Goal: Task Accomplishment & Management: Manage account settings

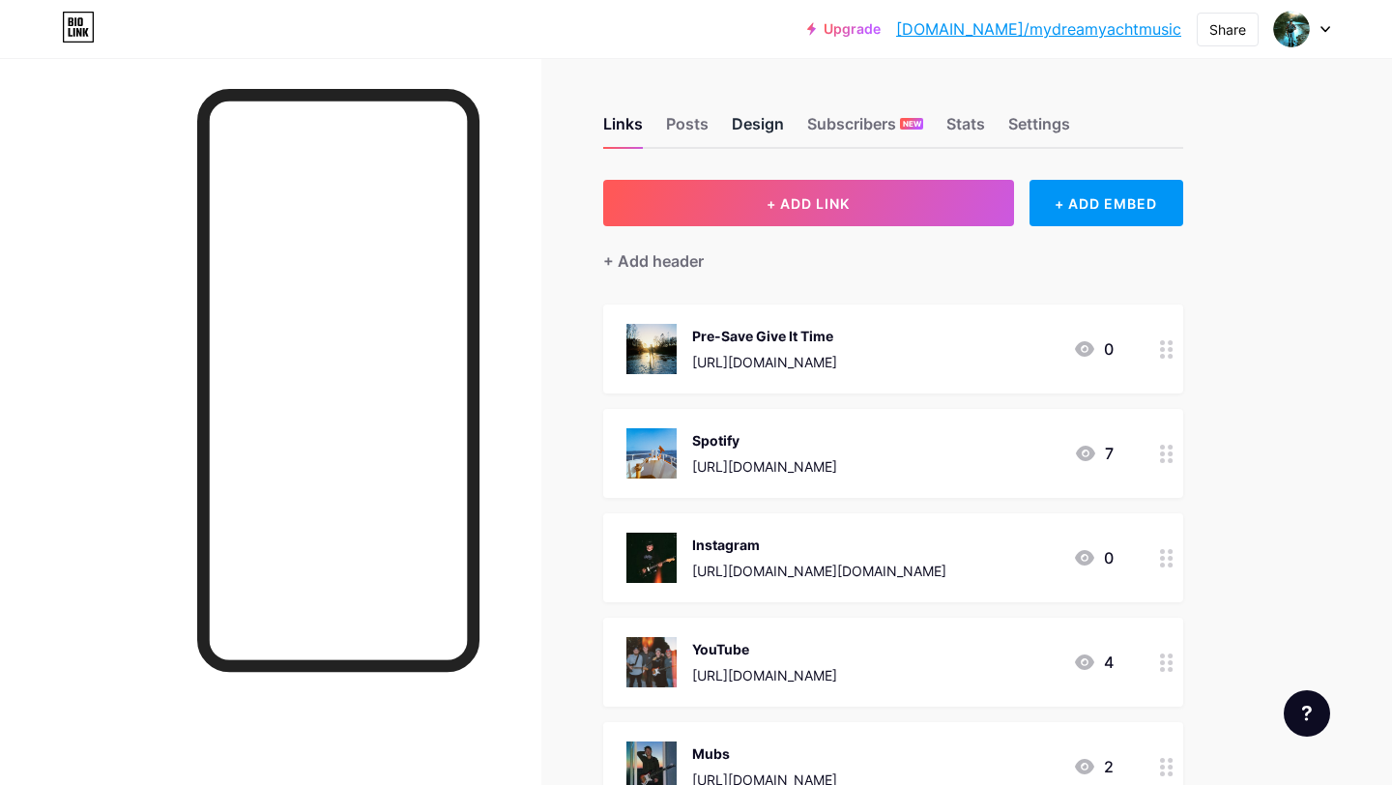
click at [758, 115] on div "Design" at bounding box center [758, 129] width 52 height 35
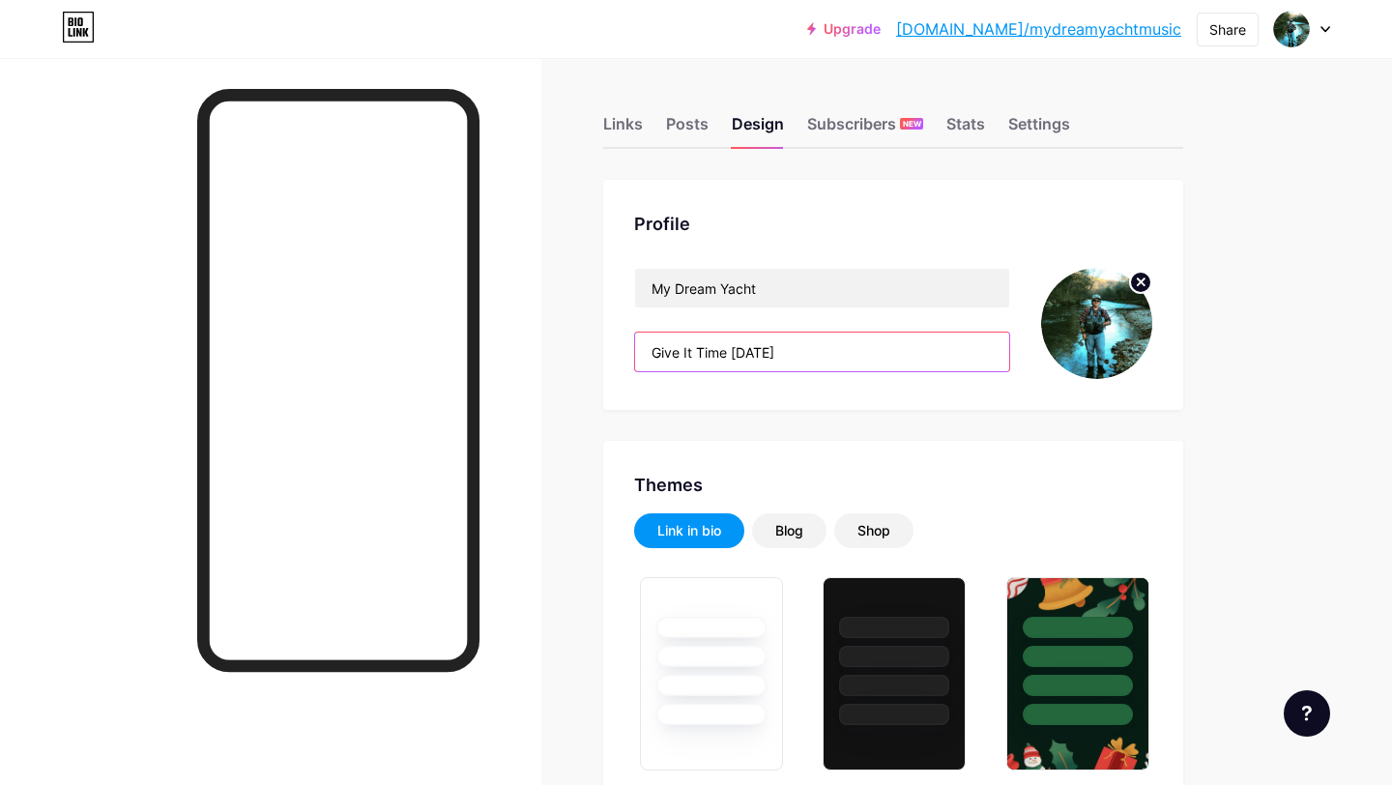
type input "#306515"
type input "#ffffff"
click at [824, 346] on input "Give It Time [DATE]" at bounding box center [822, 351] width 374 height 39
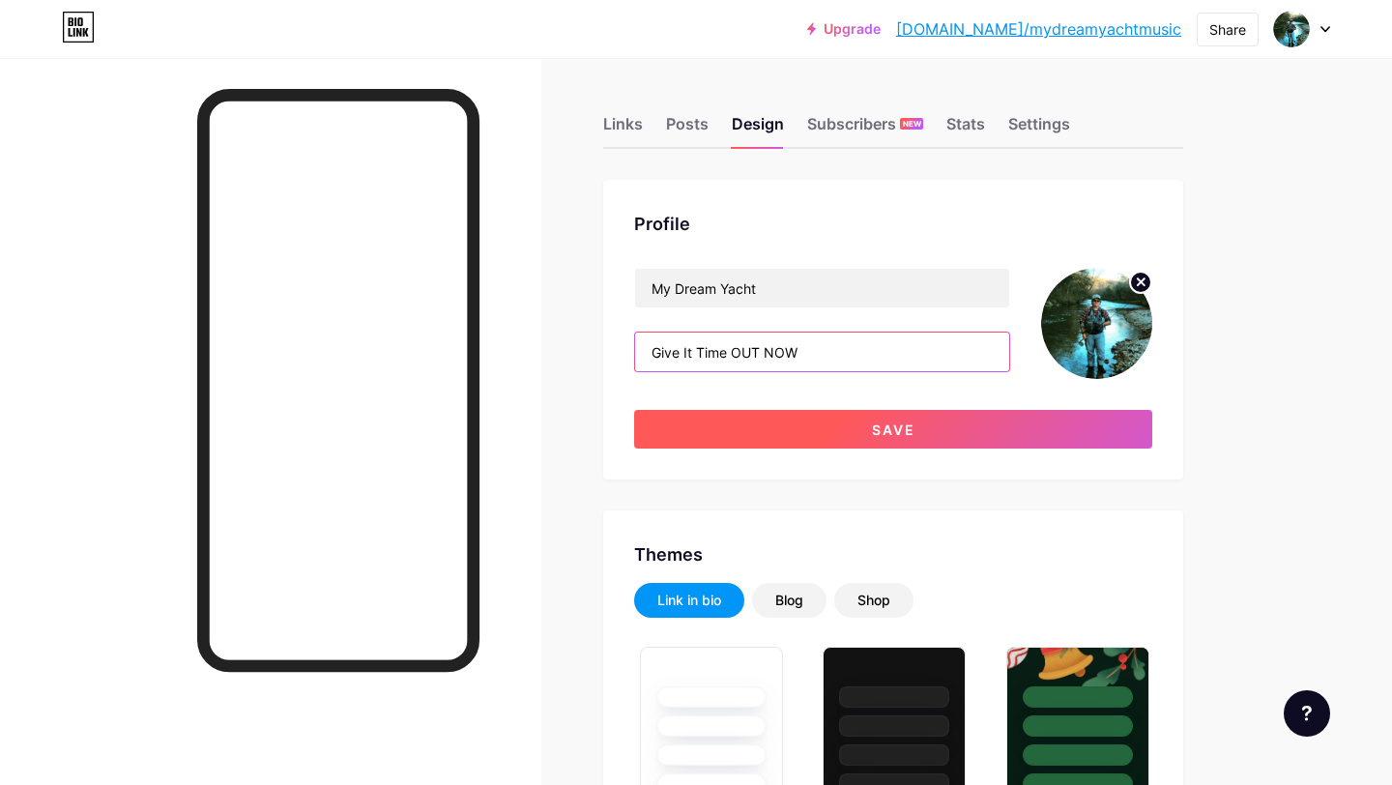
type input "Give It Time OUT NOW"
click at [899, 419] on button "Save" at bounding box center [893, 429] width 518 height 39
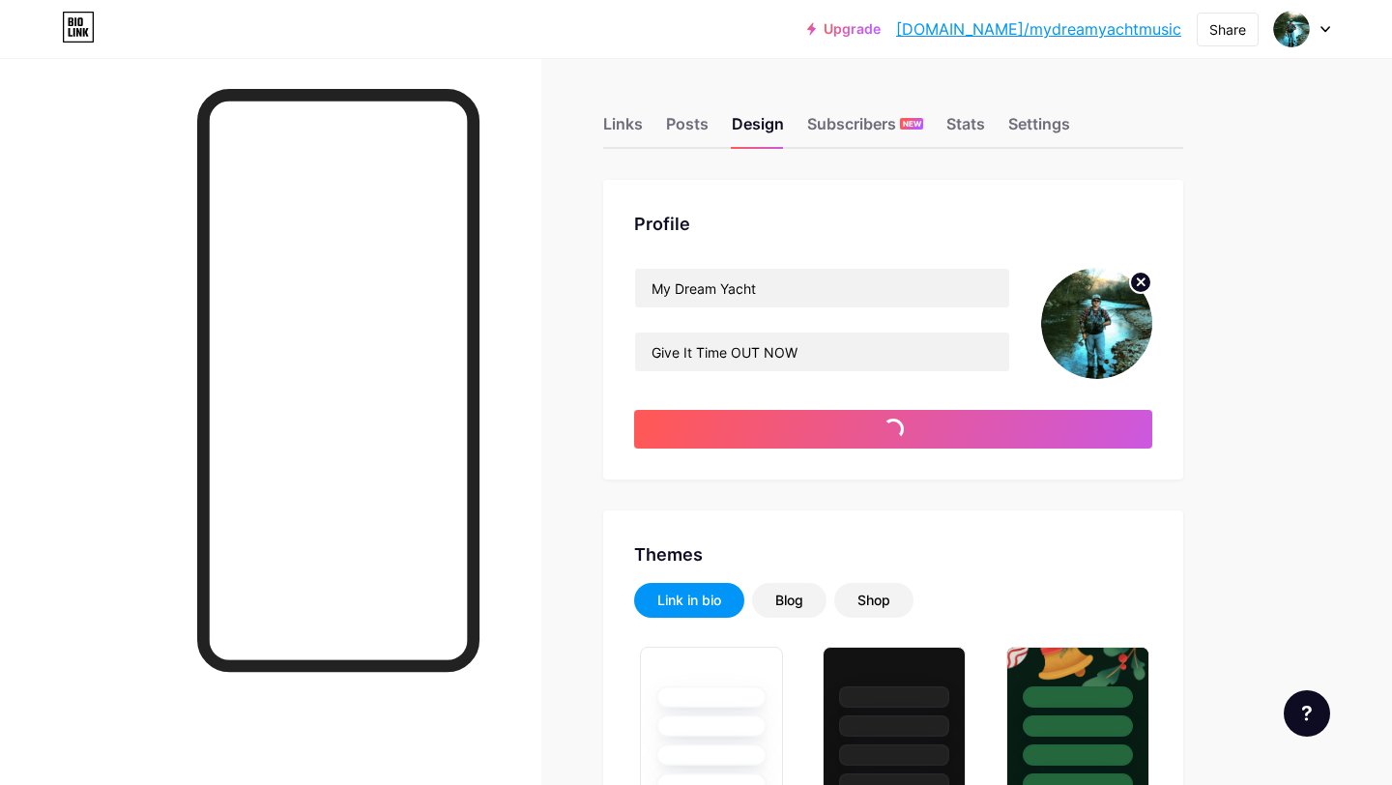
type input "#ffffff"
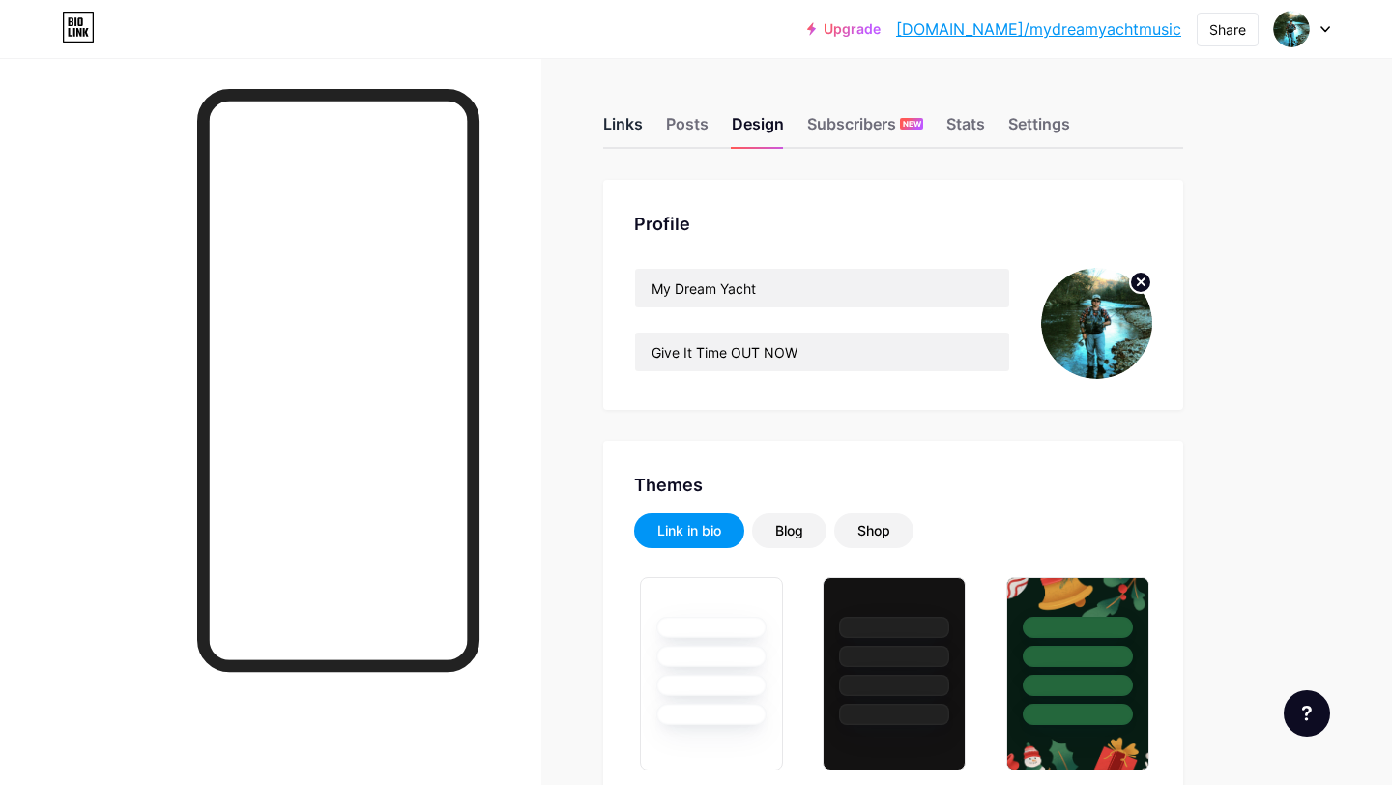
click at [622, 127] on div "Links" at bounding box center [623, 129] width 40 height 35
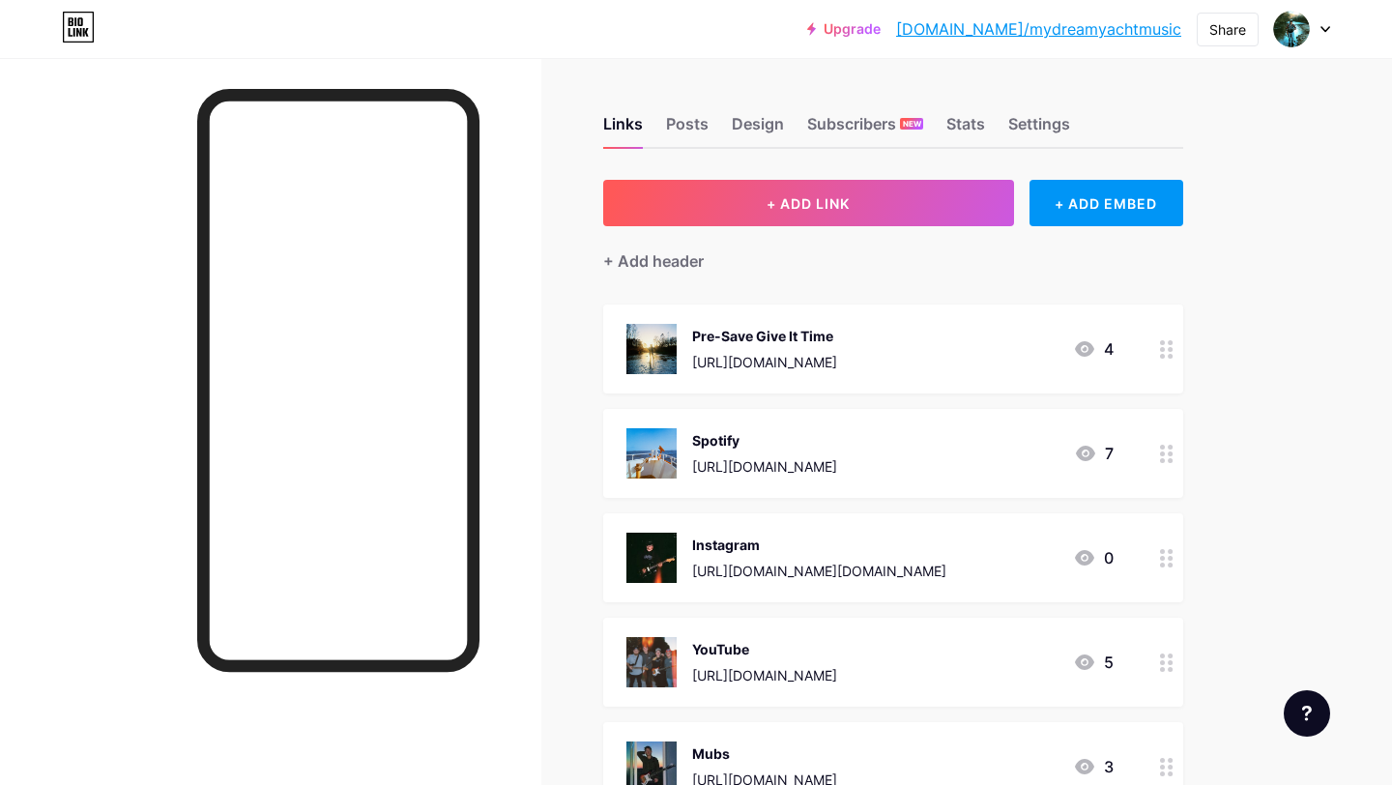
click at [1153, 344] on div at bounding box center [1166, 348] width 33 height 89
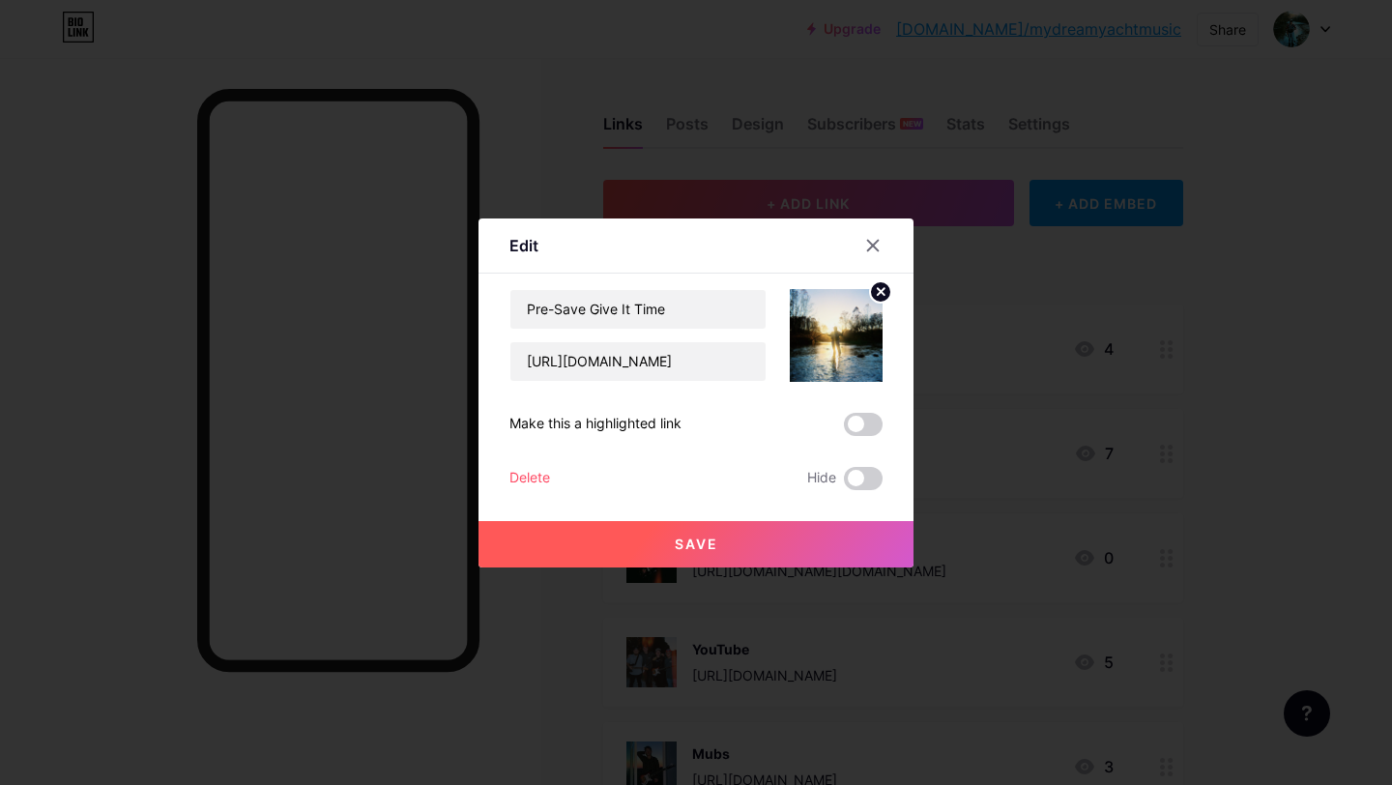
click at [533, 473] on div "Delete" at bounding box center [529, 478] width 41 height 23
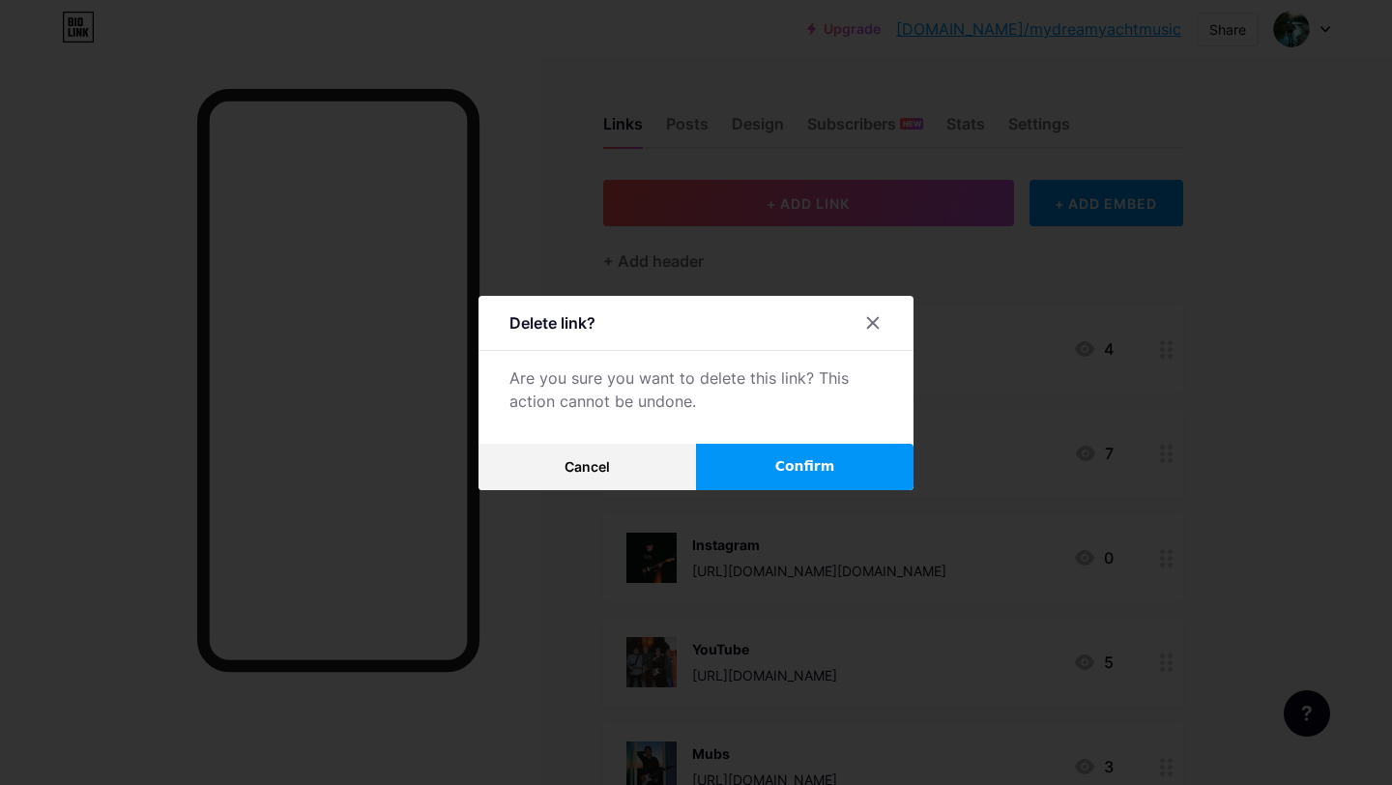
click at [800, 469] on span "Confirm" at bounding box center [805, 466] width 60 height 20
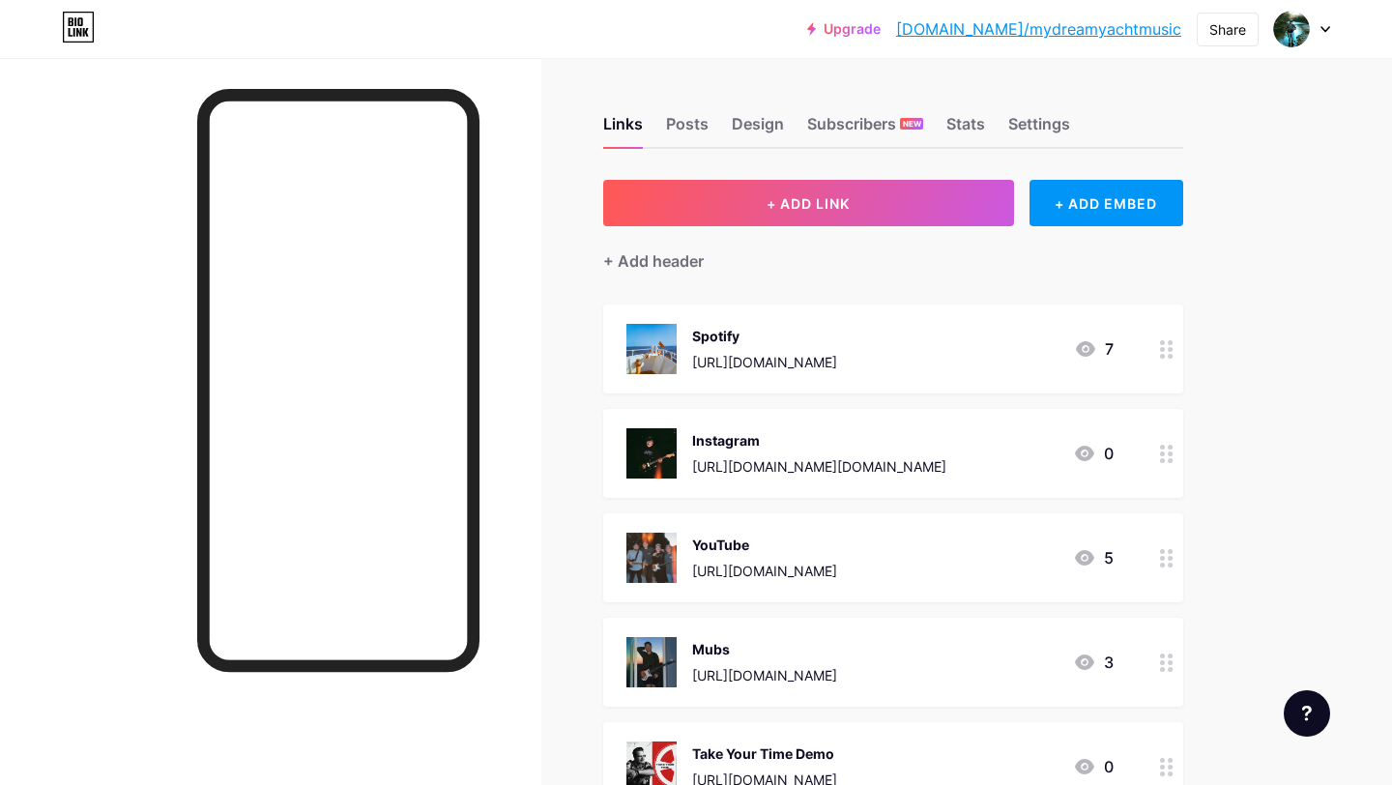
click at [680, 348] on div "Spotify [URL][DOMAIN_NAME]" at bounding box center [731, 349] width 211 height 50
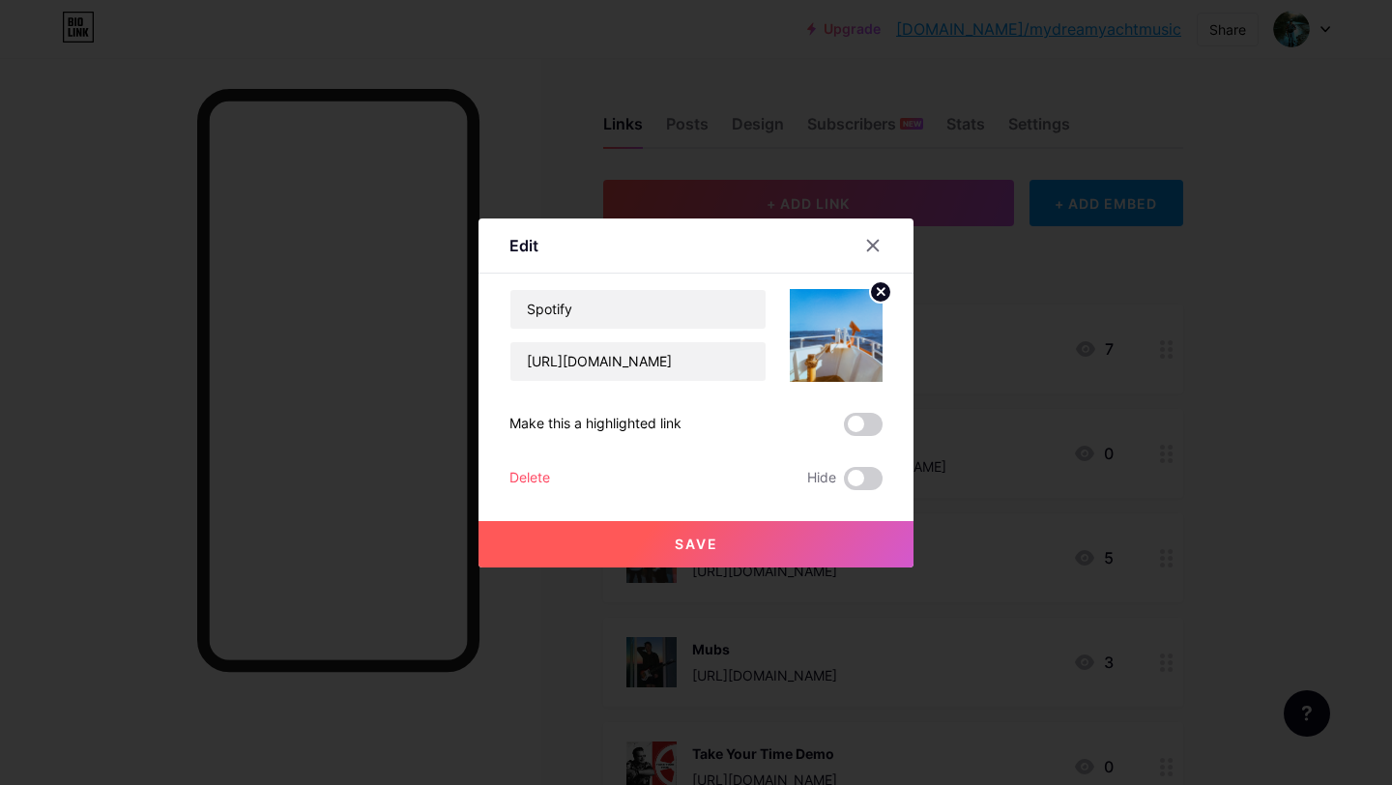
click at [882, 286] on circle at bounding box center [880, 291] width 21 height 21
click at [835, 326] on rect at bounding box center [832, 321] width 31 height 31
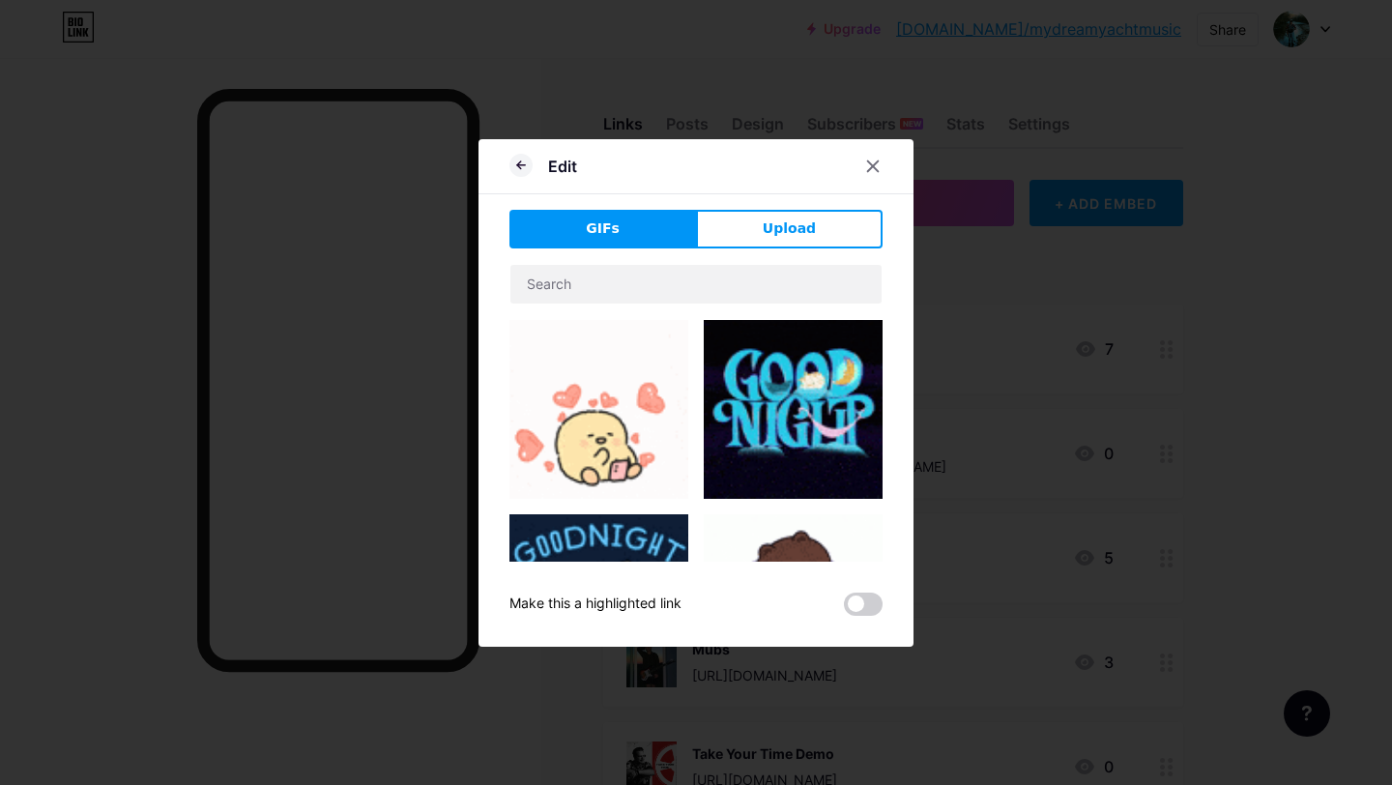
click at [811, 247] on div "GIFs Upload Content YouTube Play YouTube video without leaving your page. ADD V…" at bounding box center [695, 413] width 373 height 406
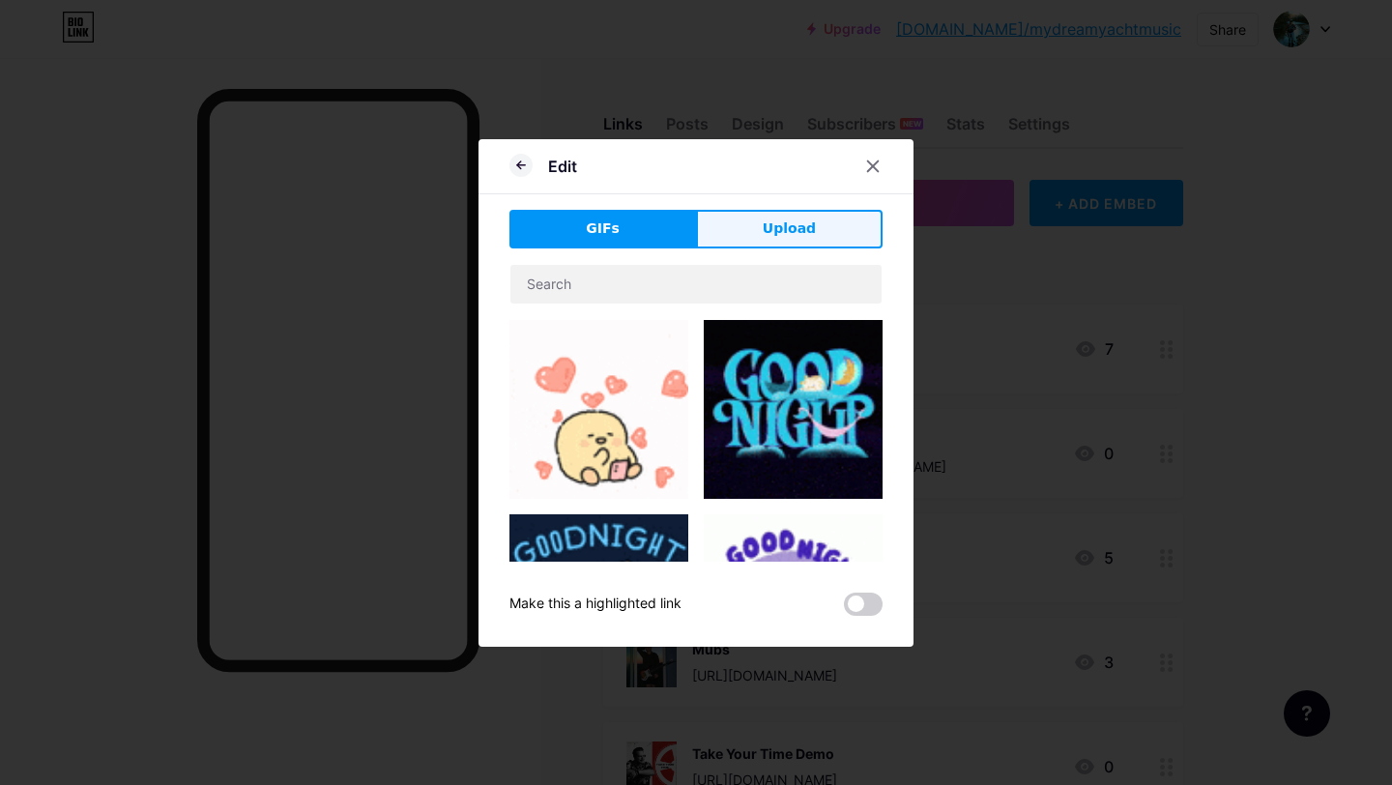
click at [807, 231] on span "Upload" at bounding box center [788, 228] width 53 height 20
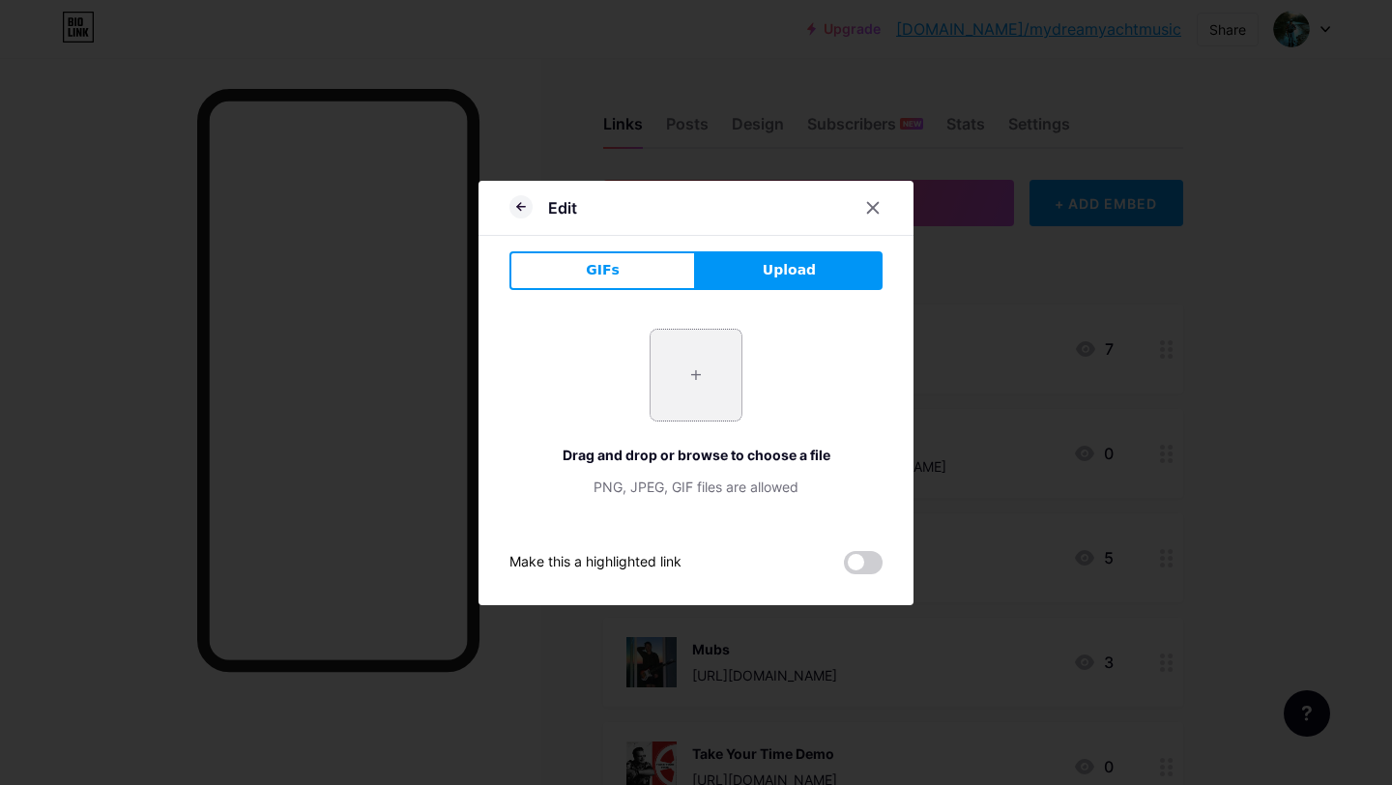
click at [711, 358] on input "file" at bounding box center [695, 375] width 91 height 91
type input "C:\fakepath\Fly Fishing Photo .jpg"
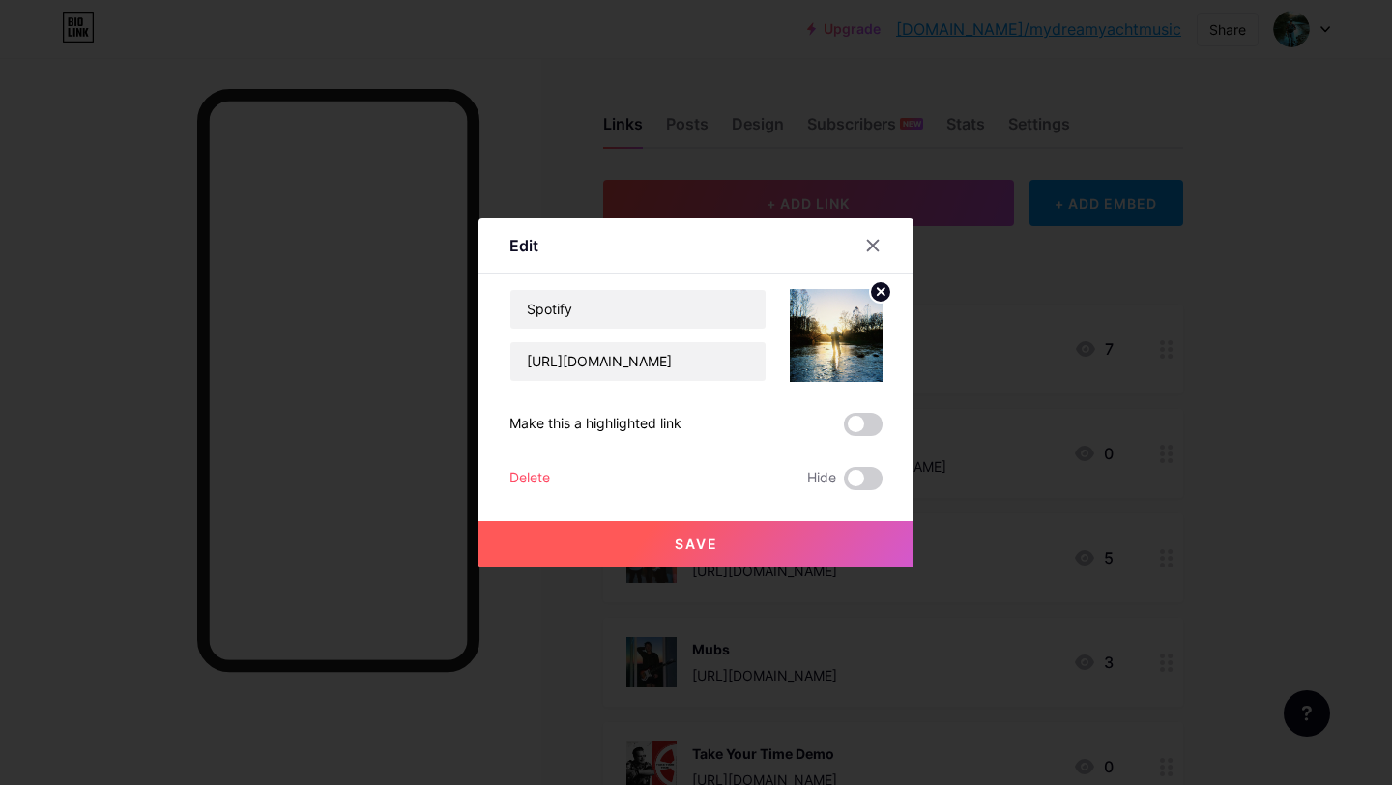
click at [864, 546] on button "Save" at bounding box center [695, 544] width 435 height 46
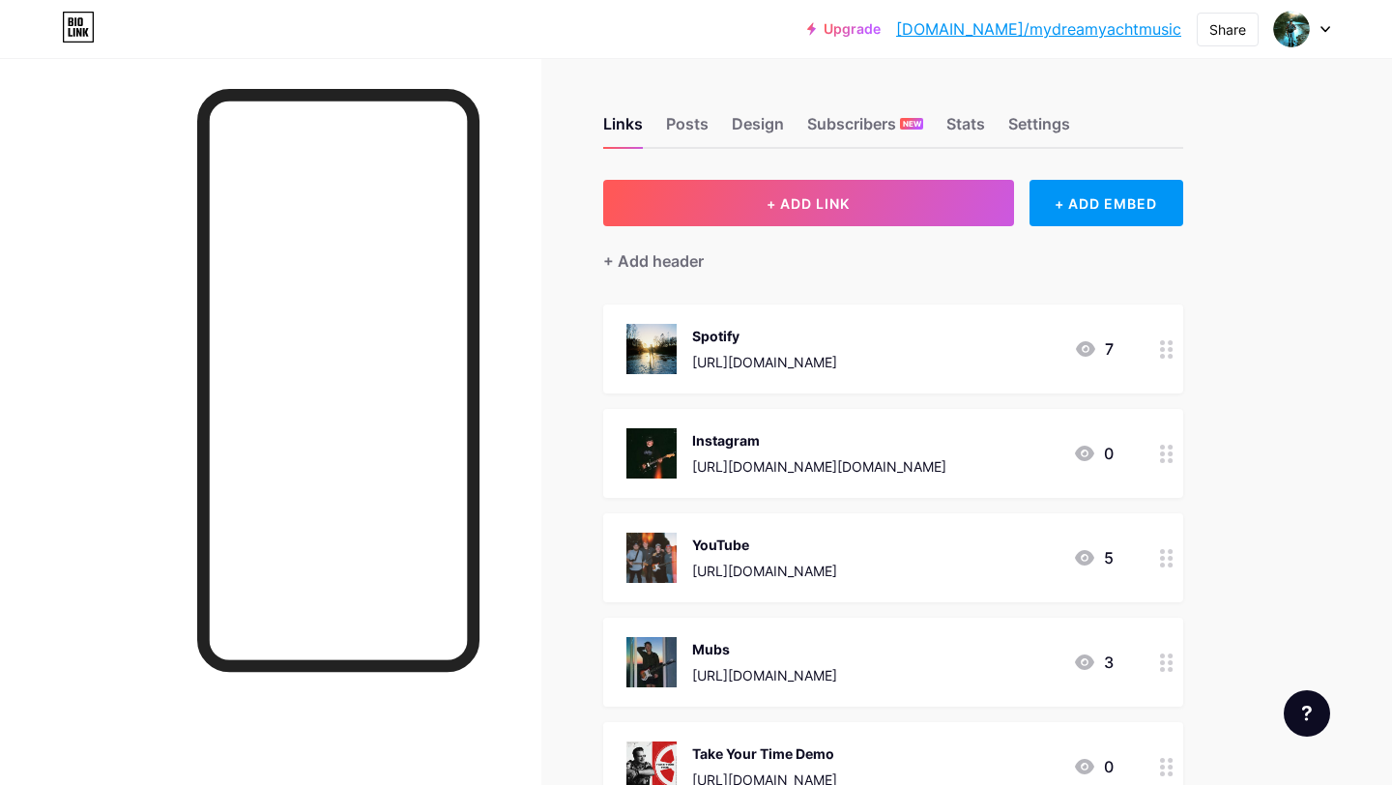
click at [837, 551] on div "YouTube" at bounding box center [764, 544] width 145 height 20
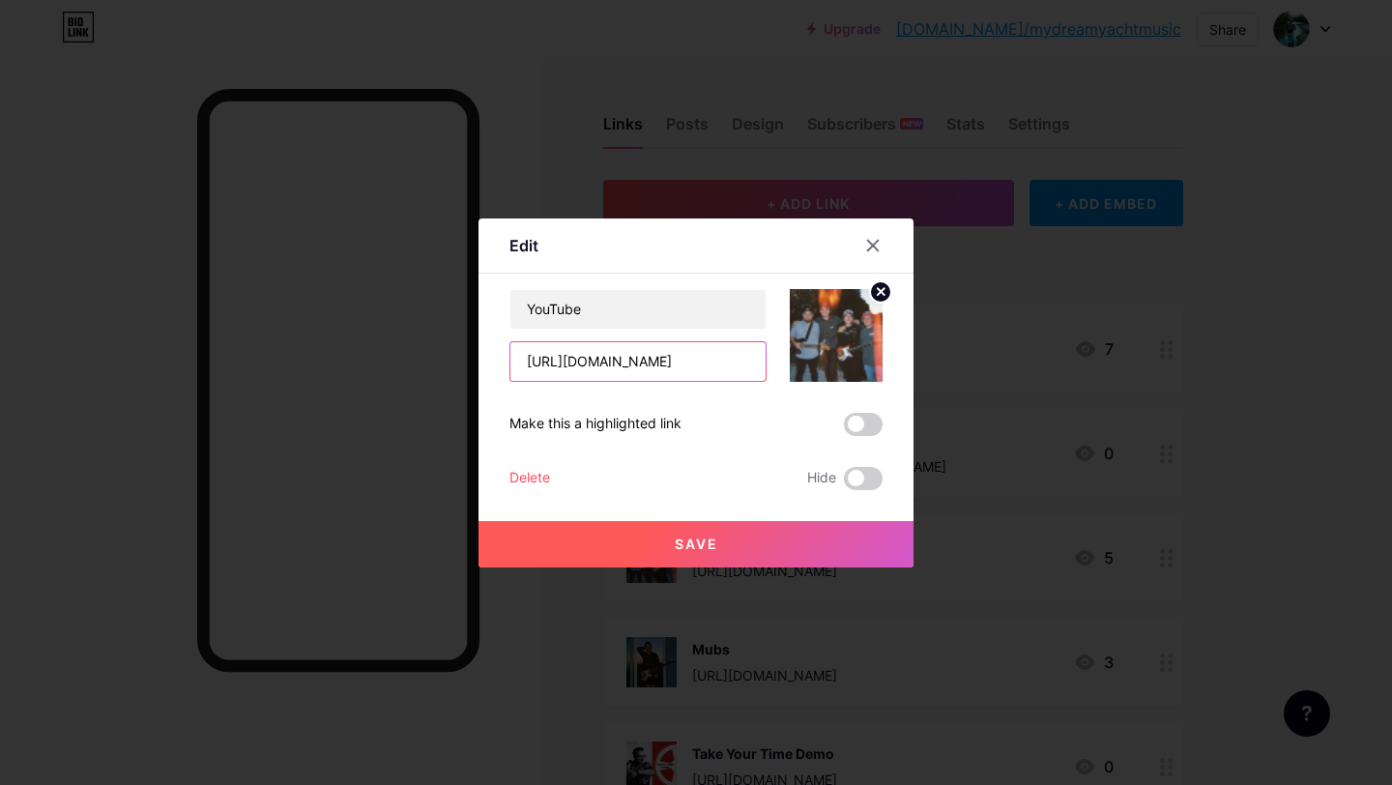
click at [750, 370] on input "[URL][DOMAIN_NAME]" at bounding box center [637, 361] width 255 height 39
drag, startPoint x: 525, startPoint y: 359, endPoint x: 926, endPoint y: 359, distance: 401.0
click at [926, 359] on div "Edit Content YouTube Play YouTube video without leaving your page. ADD Vimeo Pl…" at bounding box center [696, 392] width 1392 height 785
paste input "channel/UCyTAxkwNzKgVM2OVqJhhgSg"
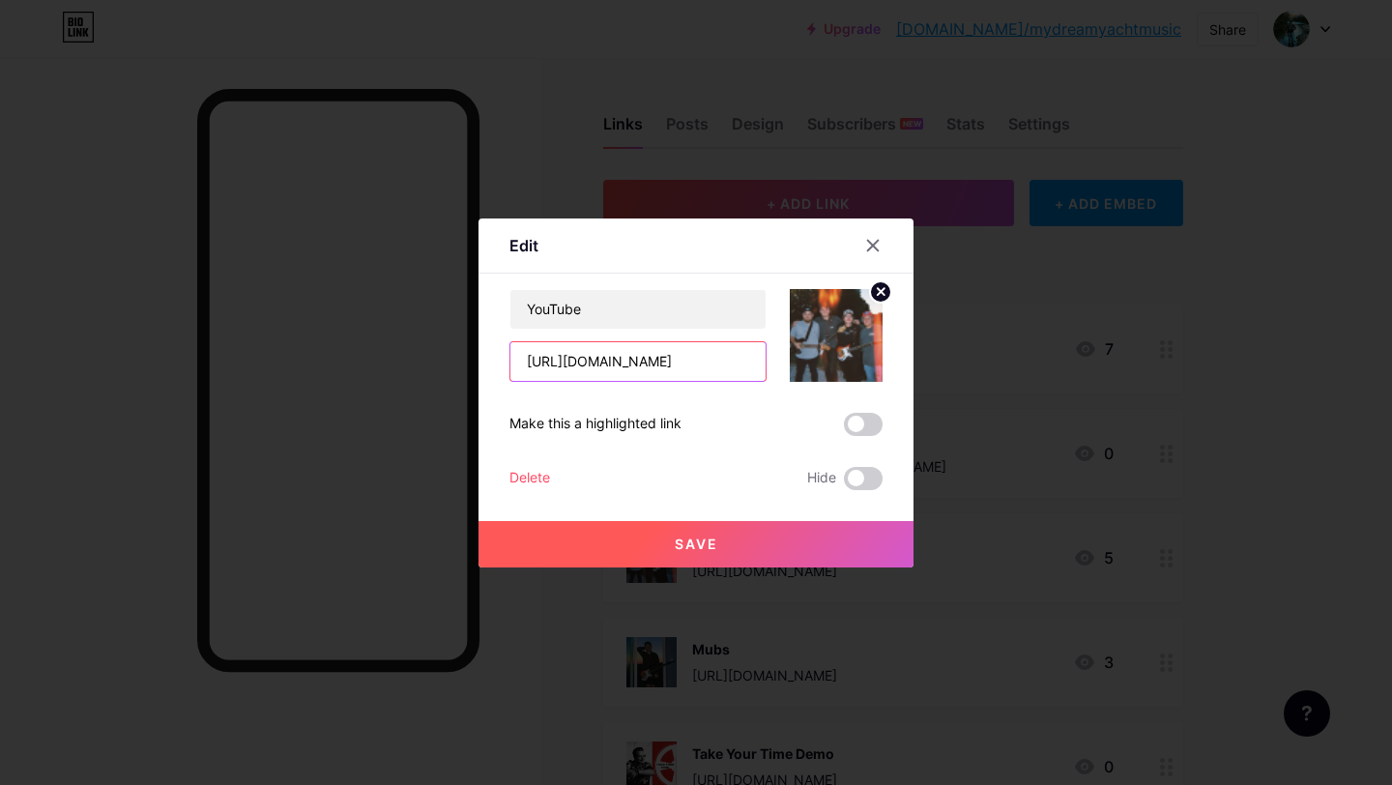
scroll to position [0, 211]
type input "[URL][DOMAIN_NAME]"
click at [624, 532] on button "Save" at bounding box center [695, 544] width 435 height 46
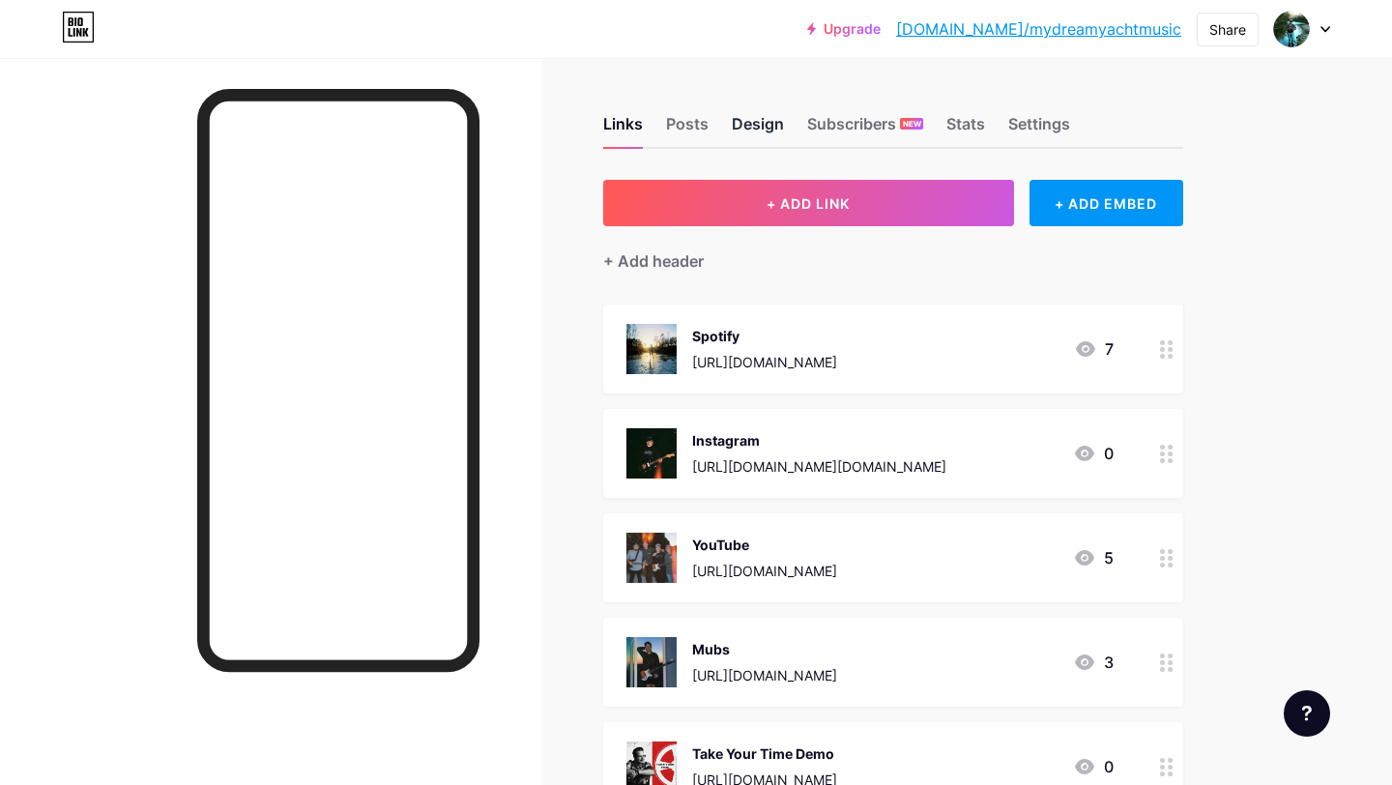
click at [768, 119] on div "Design" at bounding box center [758, 129] width 52 height 35
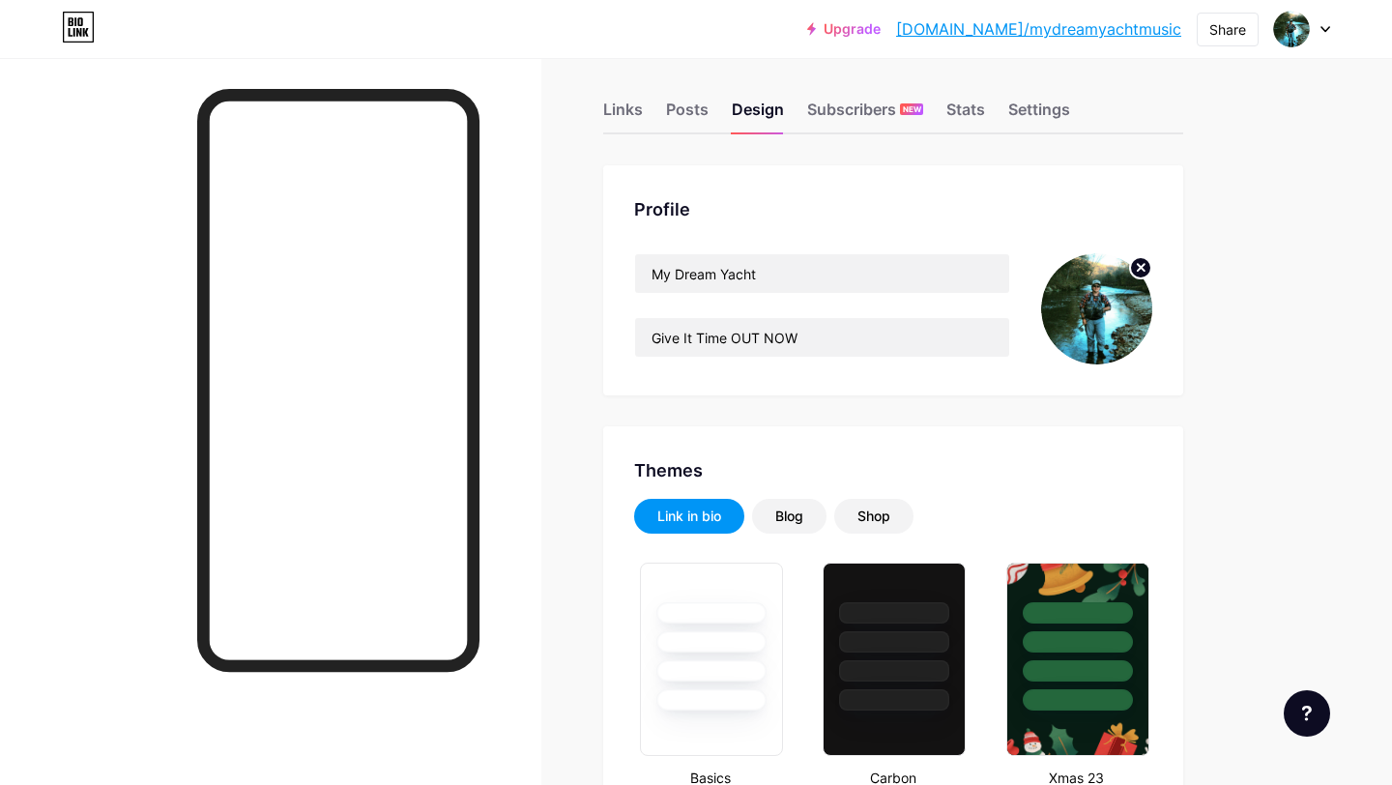
type input "#306515"
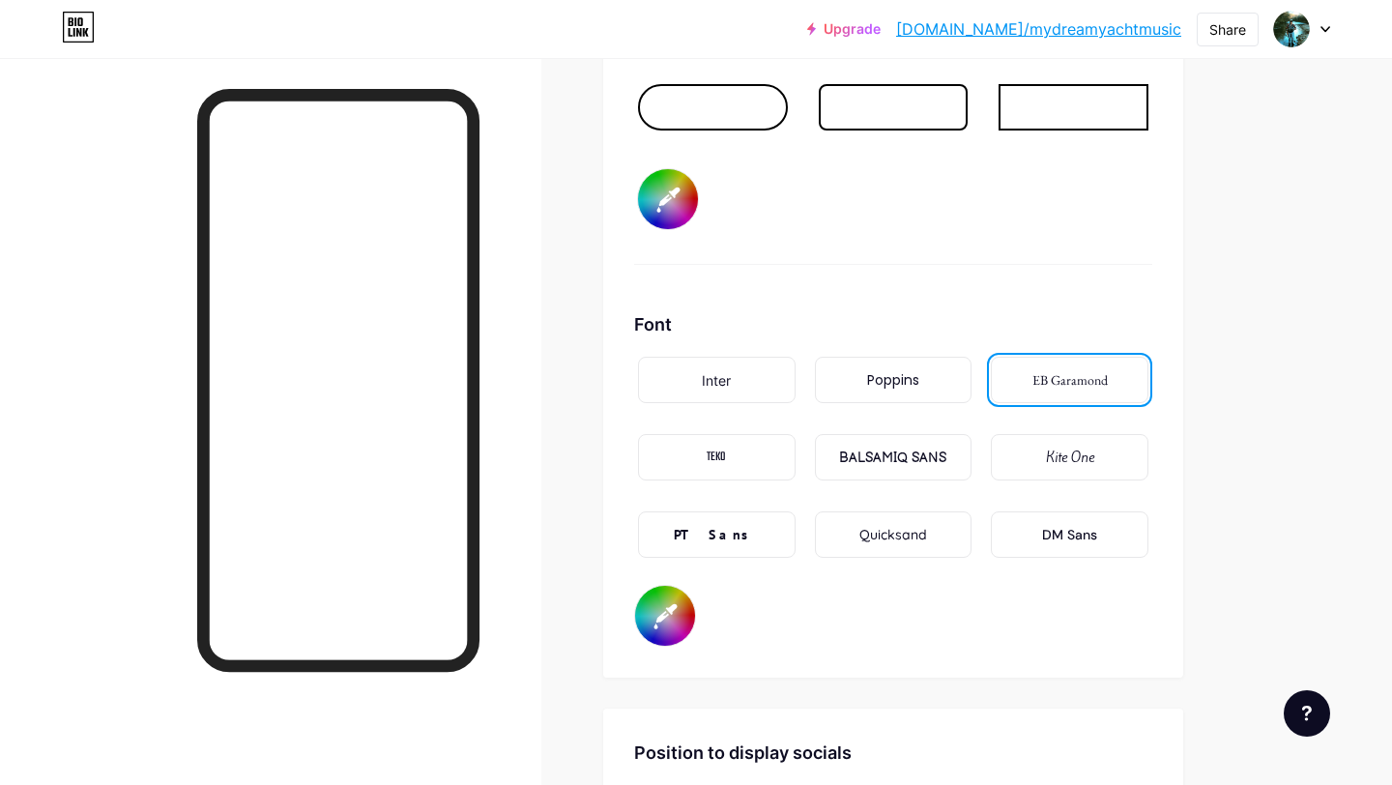
scroll to position [3074, 0]
click at [676, 617] on input "#ffffff" at bounding box center [665, 615] width 60 height 60
click at [844, 335] on div "Font" at bounding box center [893, 323] width 518 height 26
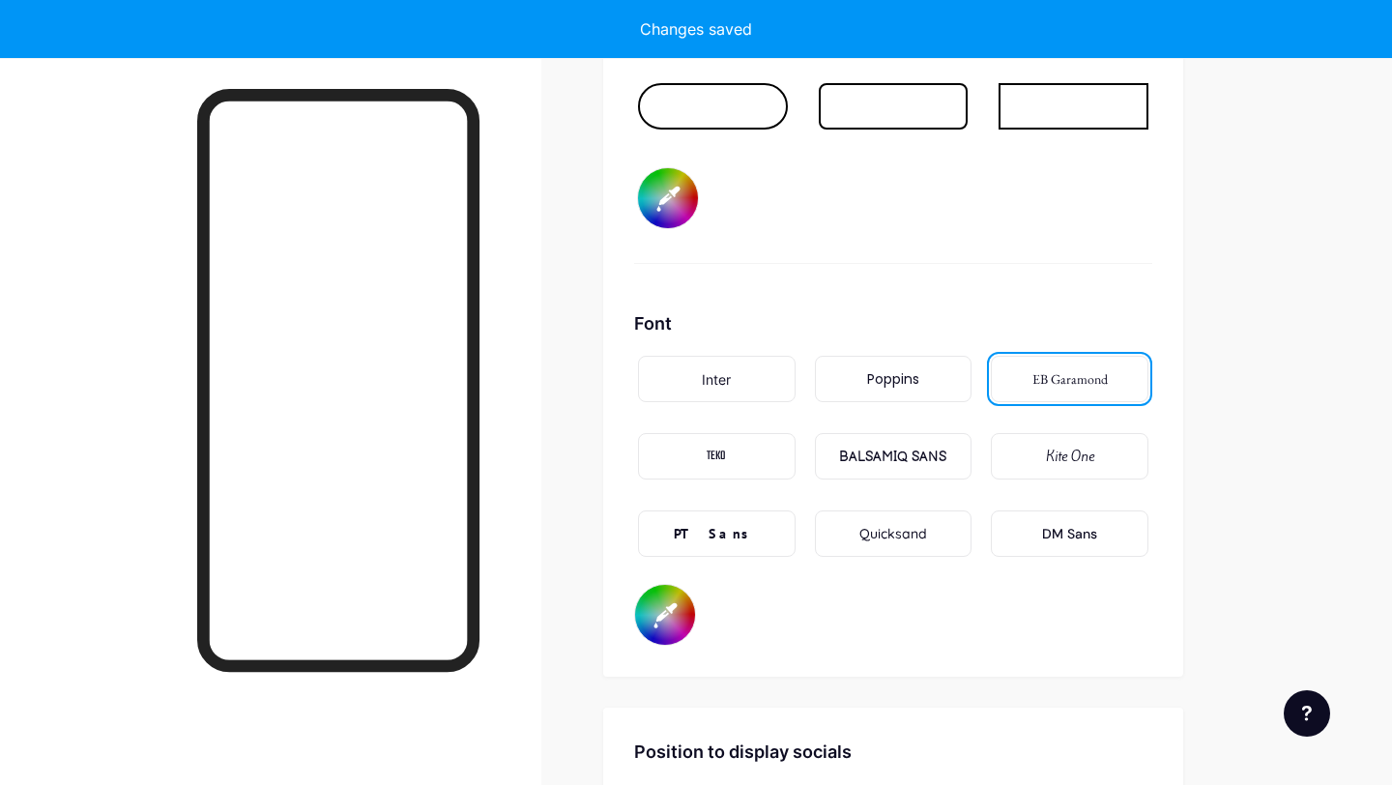
click at [737, 449] on div "TEKO" at bounding box center [717, 456] width 158 height 46
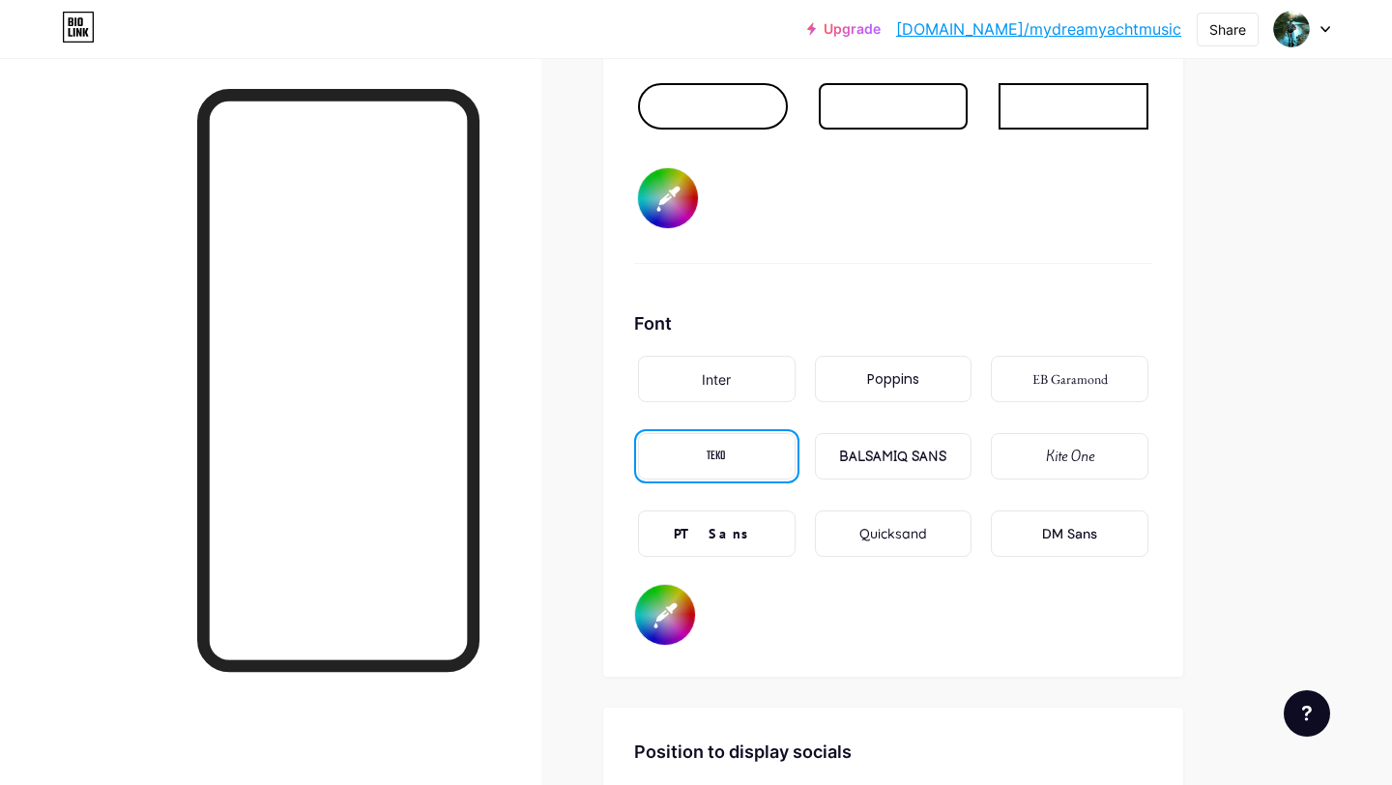
click at [710, 522] on div "PT Sans" at bounding box center [717, 533] width 158 height 46
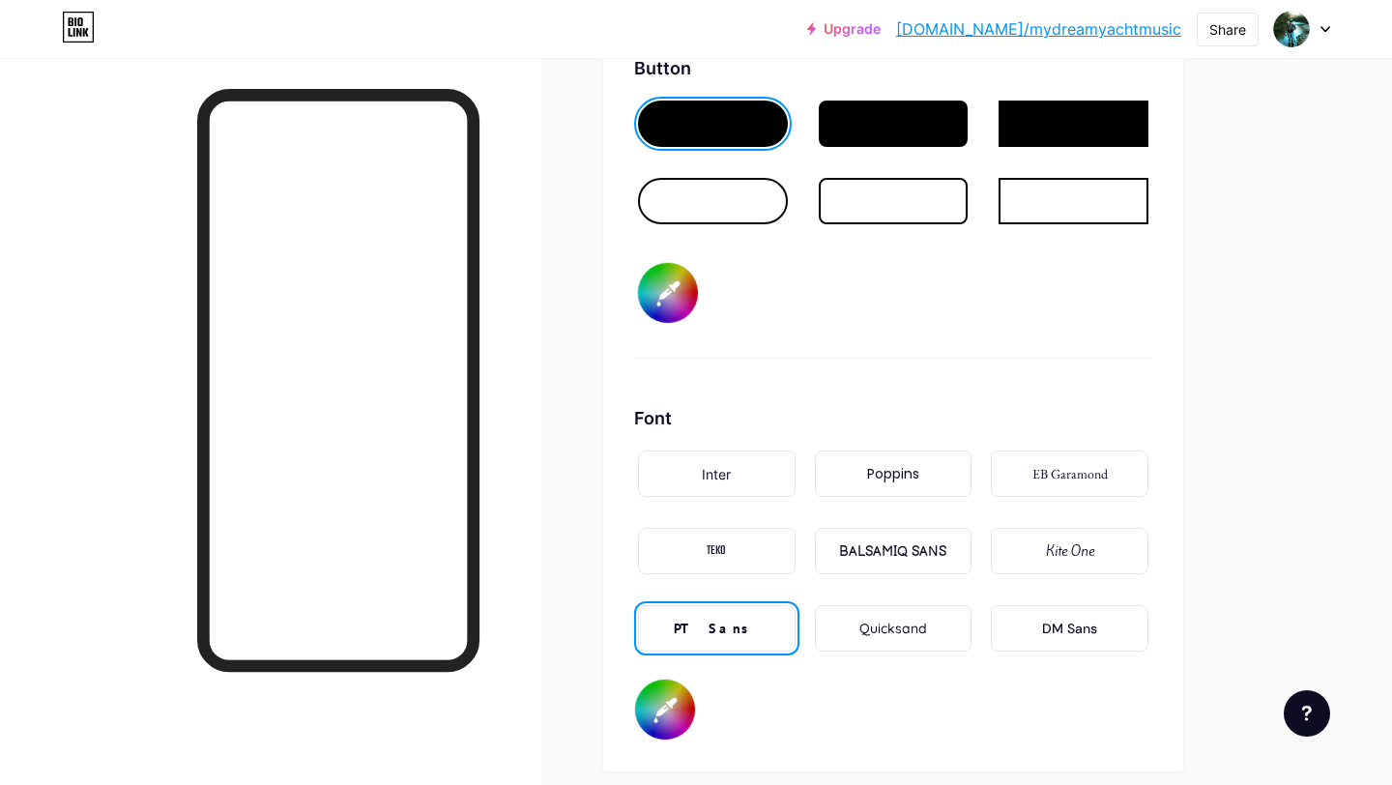
scroll to position [2981, 0]
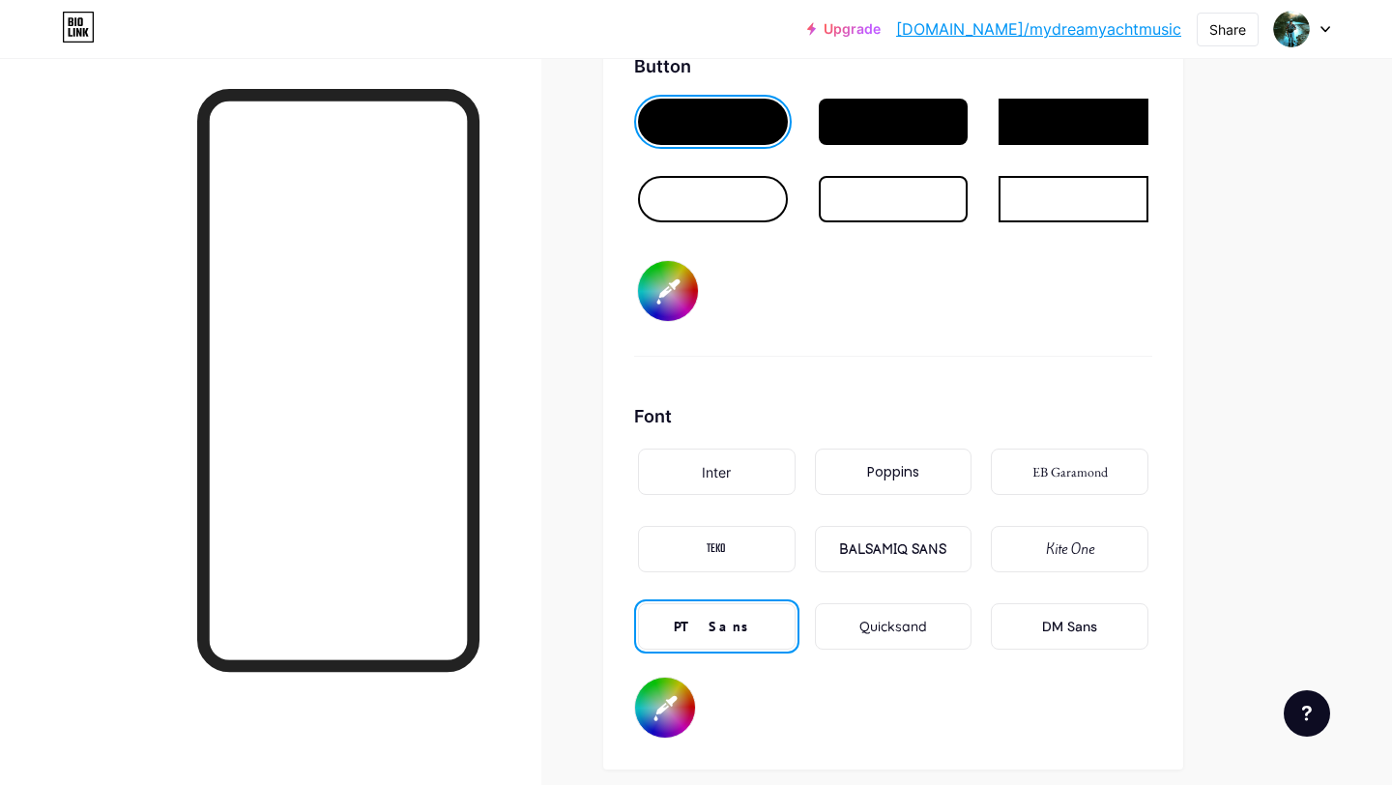
click at [1048, 548] on div "Kite One" at bounding box center [1070, 549] width 48 height 20
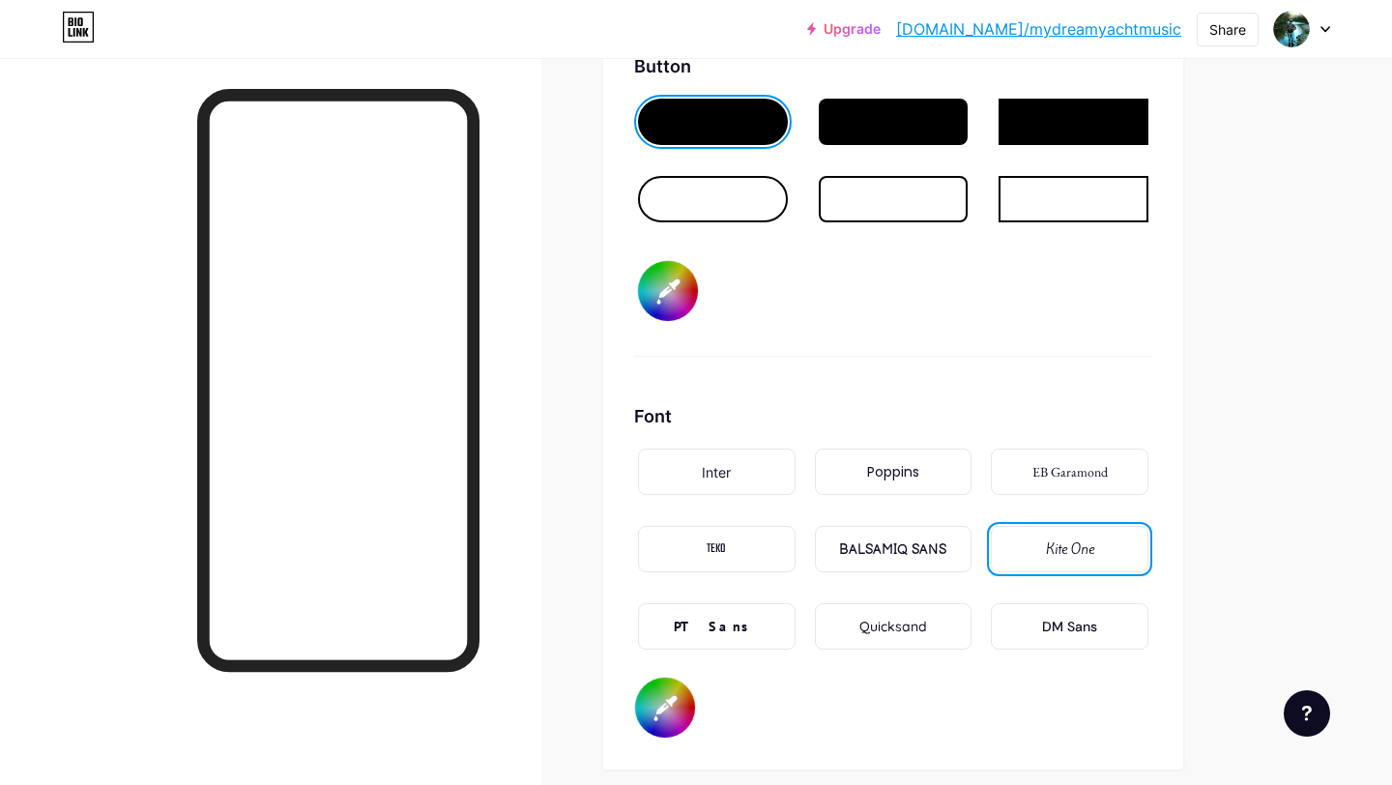
click at [1044, 472] on div "EB Garamond" at bounding box center [1069, 472] width 75 height 20
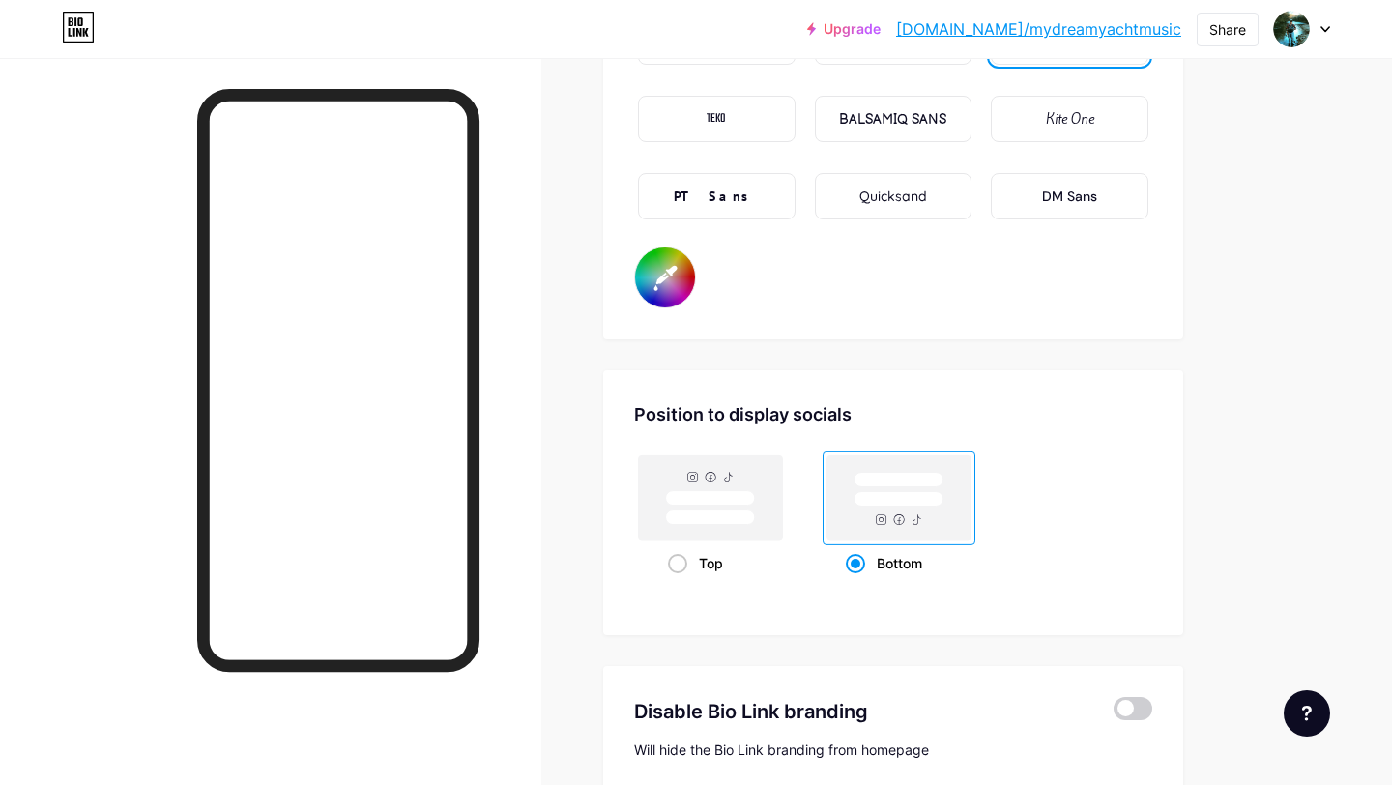
scroll to position [3378, 0]
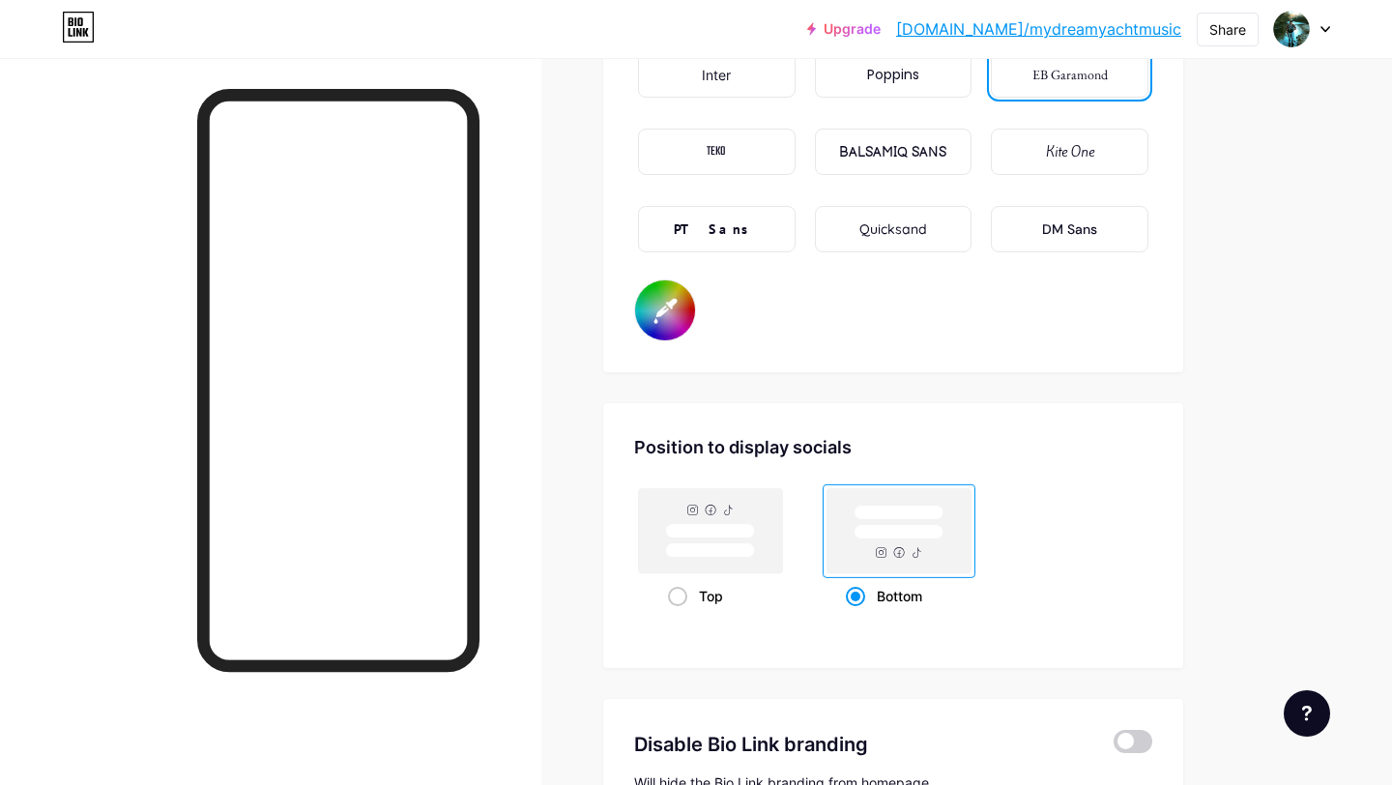
click at [671, 327] on input "#f3a41b" at bounding box center [665, 310] width 60 height 60
type input "#ffffff"
click at [758, 287] on div "Font Inter Poppins EB Garamond TEKO BALSAMIQ SANS Kite One PT Sans Quicksand DM…" at bounding box center [893, 173] width 518 height 335
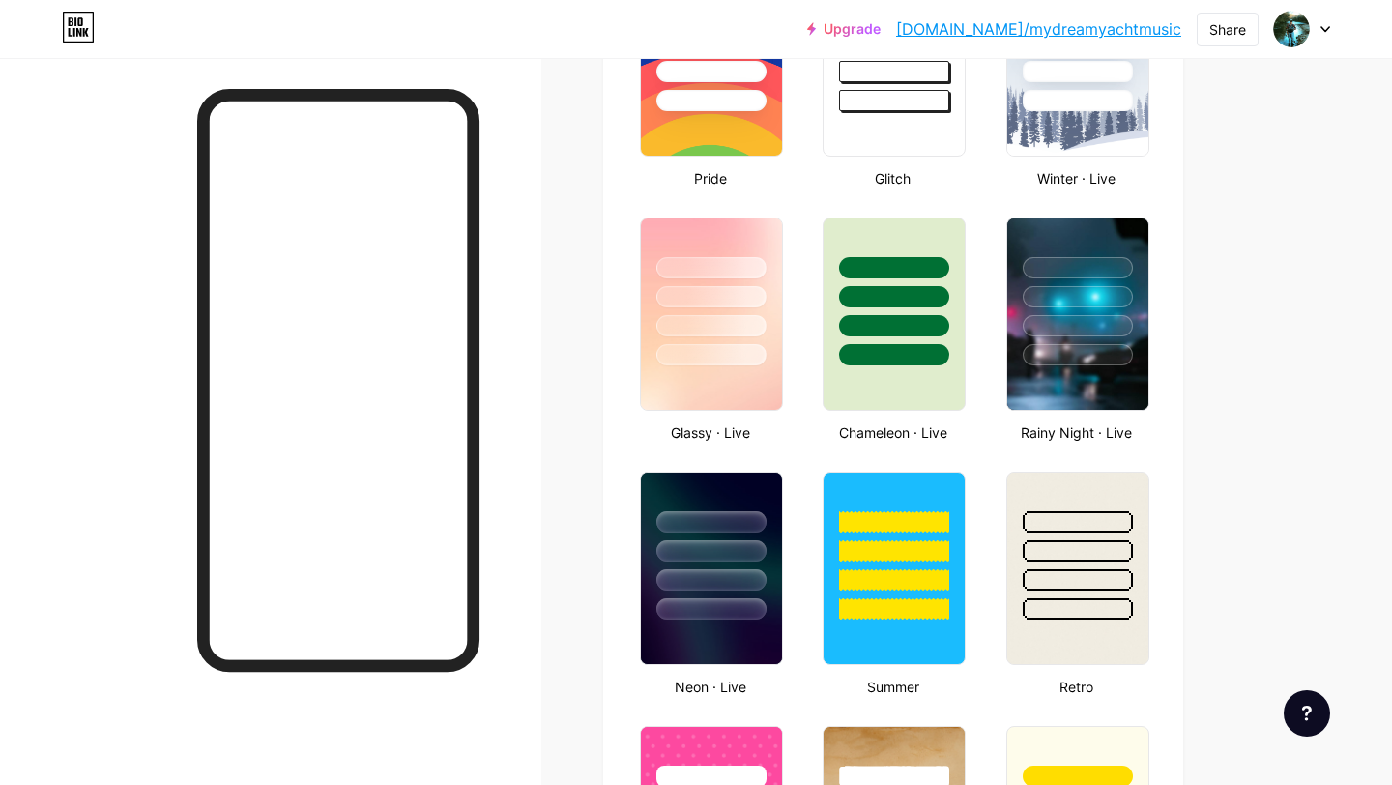
scroll to position [0, 0]
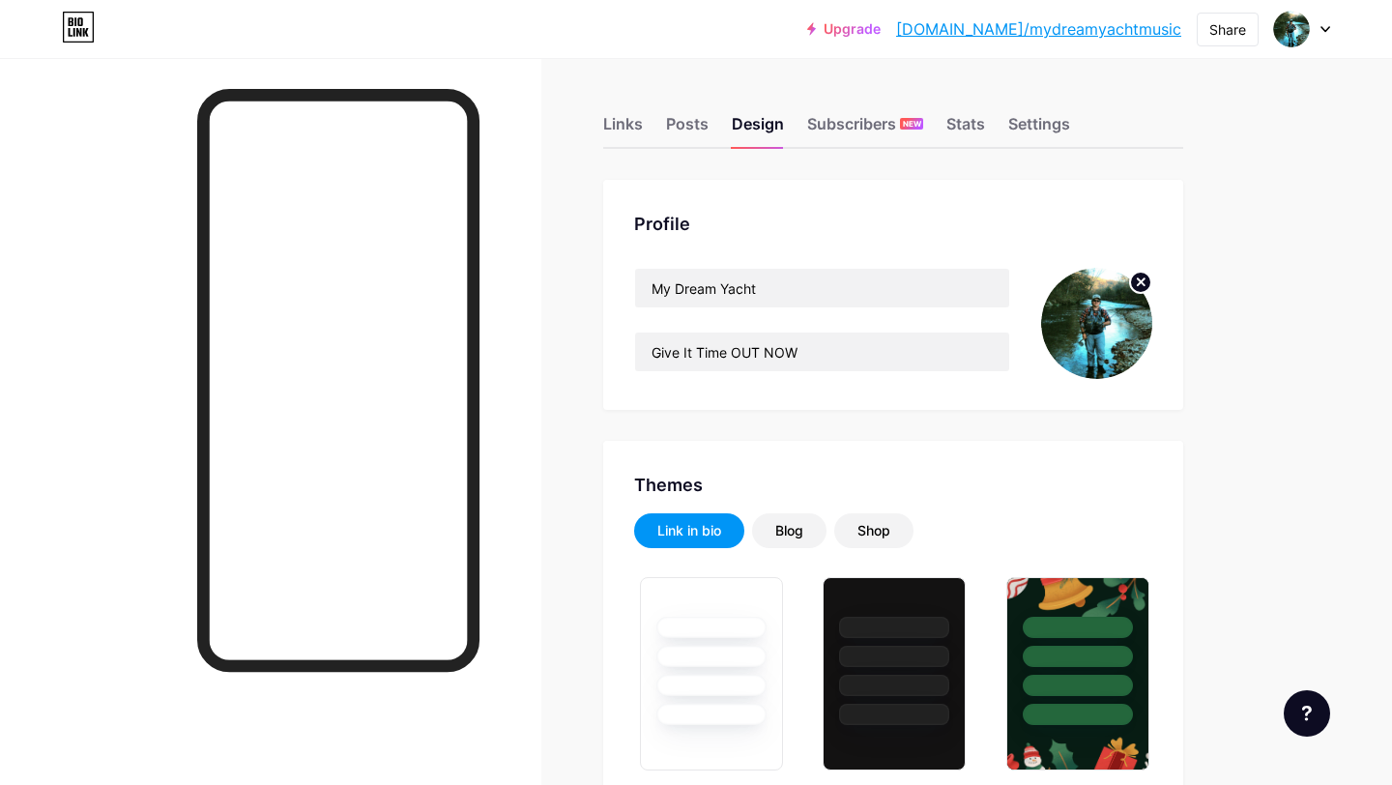
click at [624, 129] on div "Links" at bounding box center [623, 129] width 40 height 35
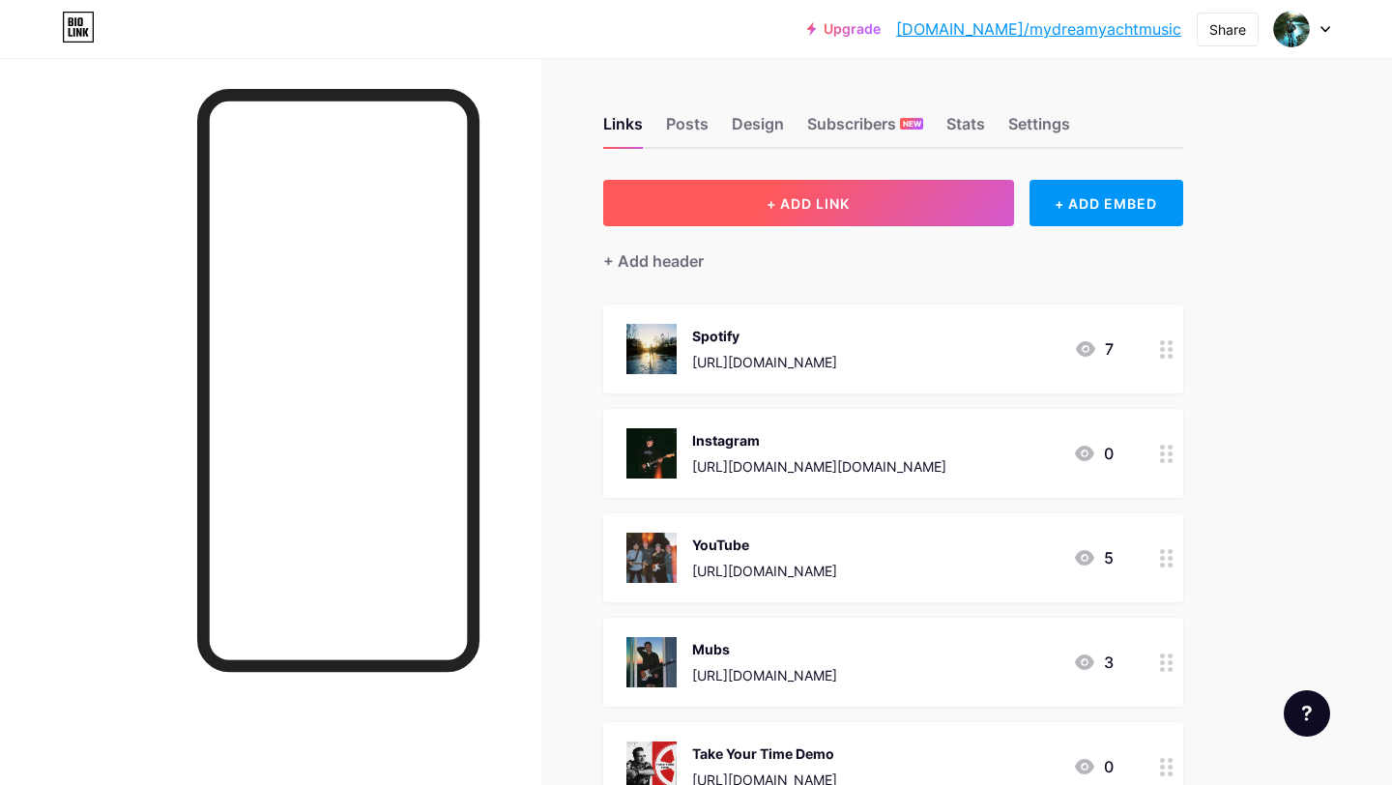
click at [745, 213] on button "+ ADD LINK" at bounding box center [808, 203] width 411 height 46
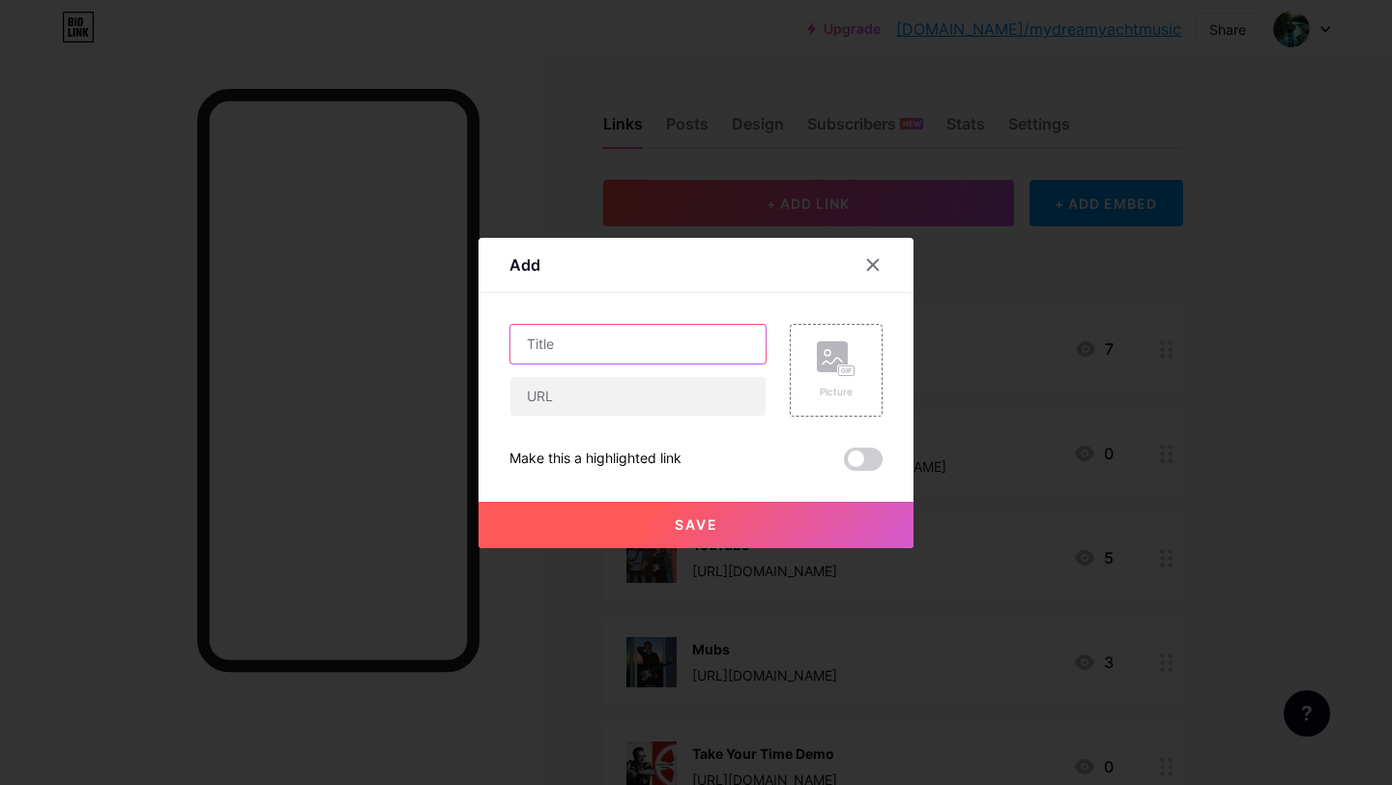
click at [615, 334] on input "text" at bounding box center [637, 344] width 255 height 39
type input "A"
type input "Apple Music"
click at [573, 397] on input "text" at bounding box center [637, 396] width 255 height 39
paste input "[URL][DOMAIN_NAME]"
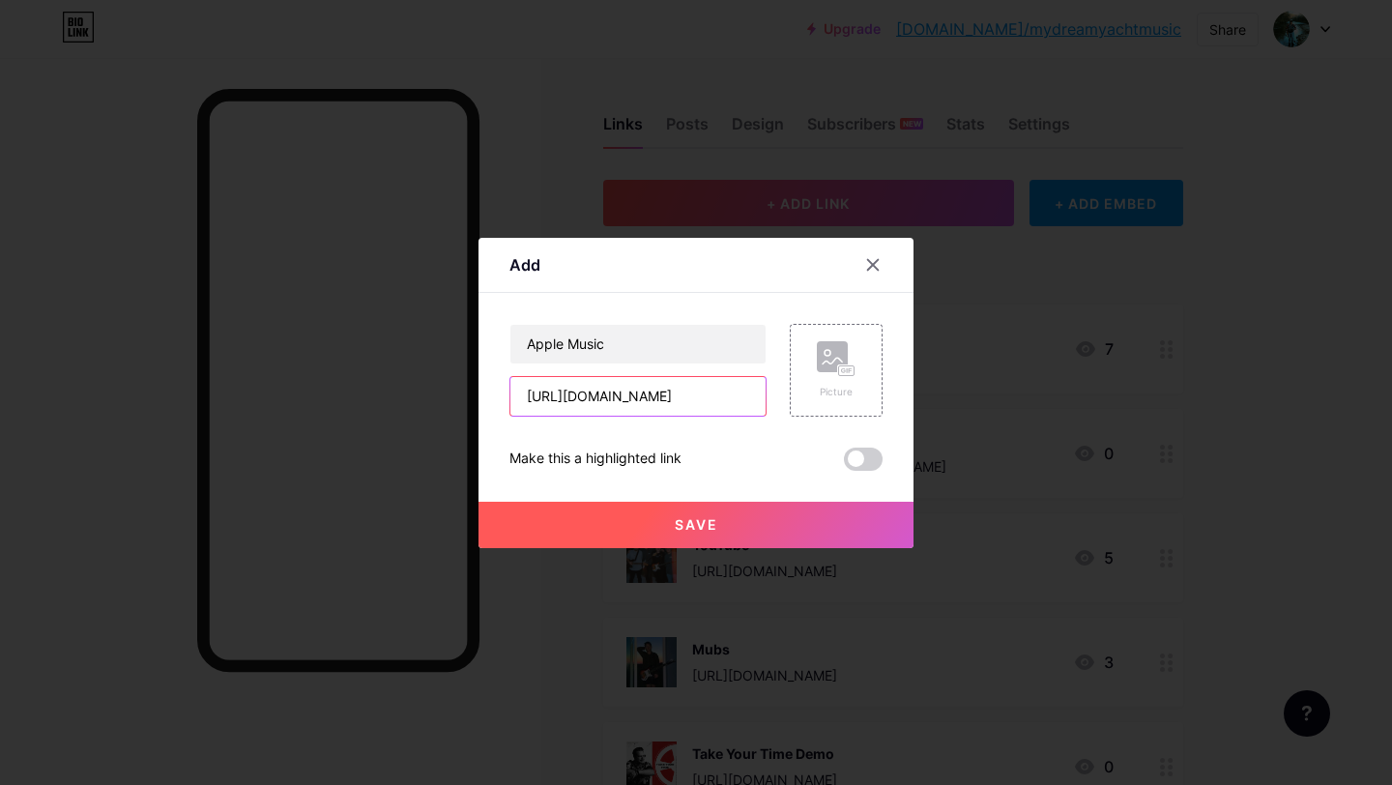
scroll to position [0, 188]
type input "[URL][DOMAIN_NAME]"
click at [825, 333] on div "Picture" at bounding box center [836, 370] width 93 height 93
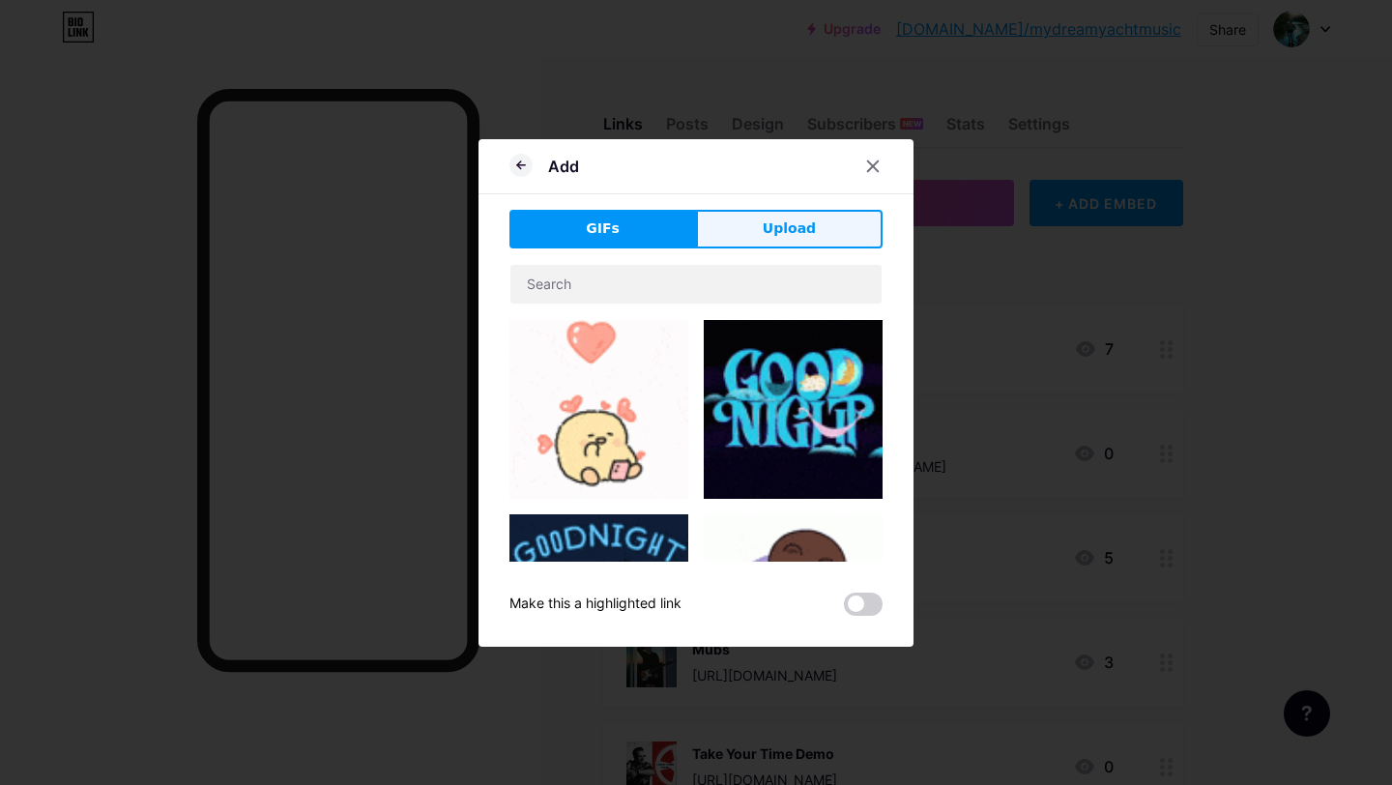
click at [798, 232] on span "Upload" at bounding box center [788, 228] width 53 height 20
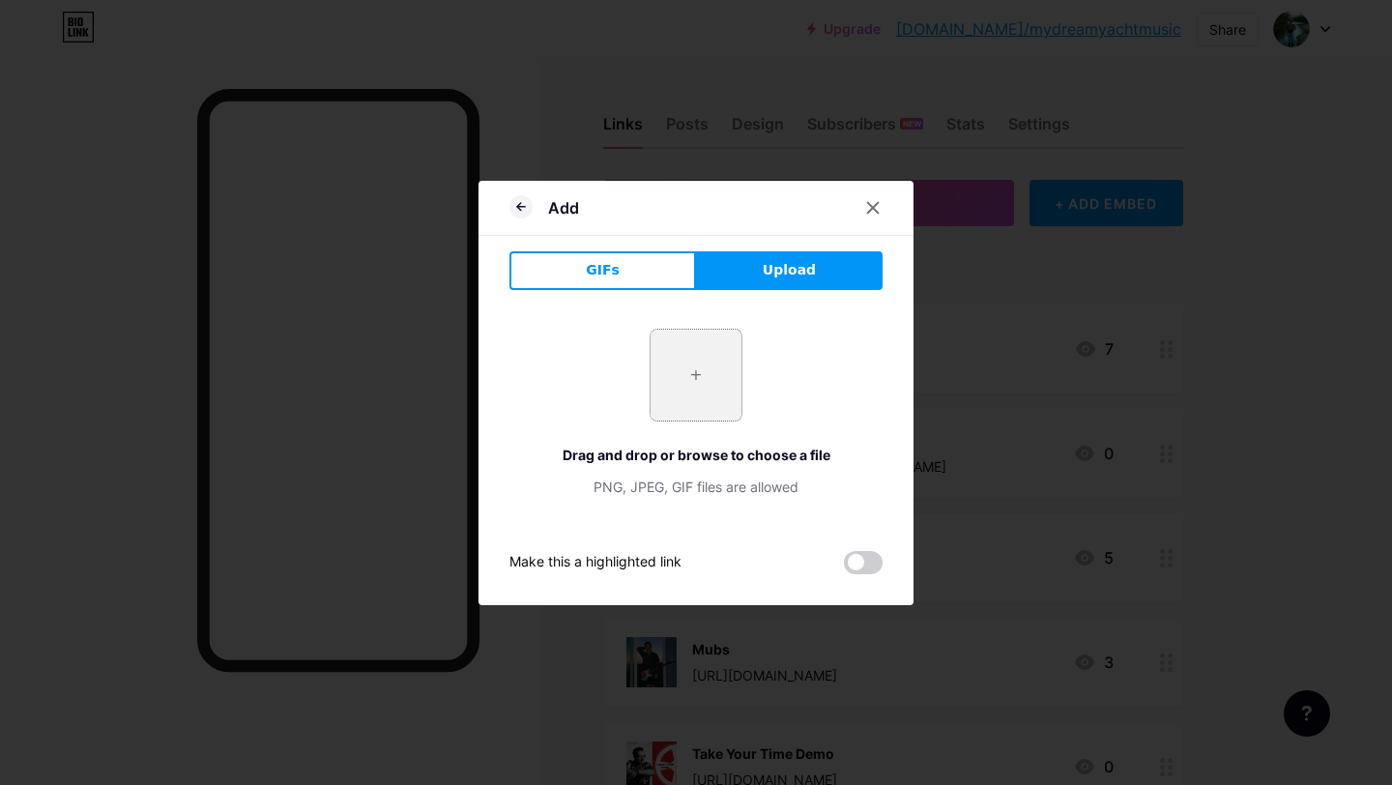
click at [680, 383] on input "file" at bounding box center [695, 375] width 91 height 91
type input "C:\fakepath\Ofical Cover Art for People Pleser.jpg"
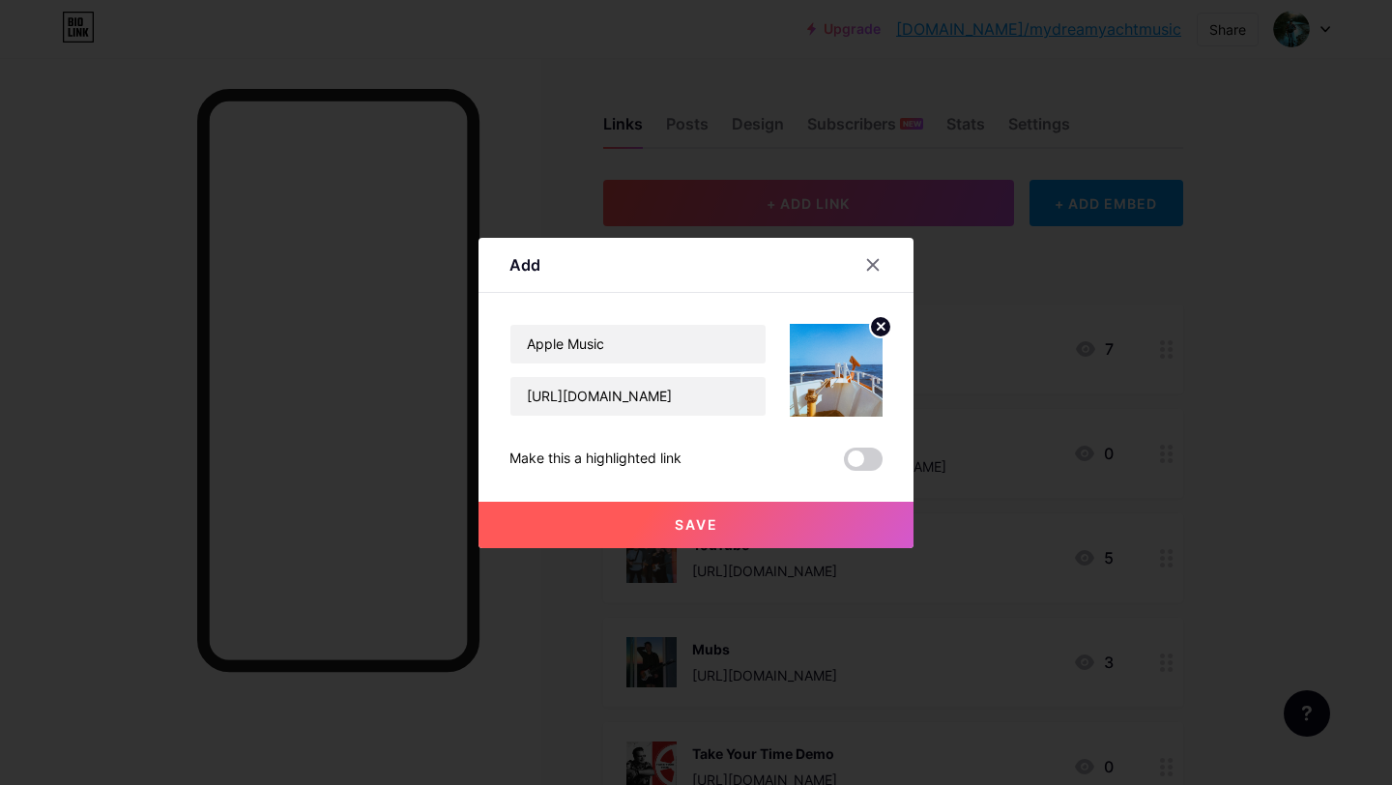
click at [719, 522] on button "Save" at bounding box center [695, 525] width 435 height 46
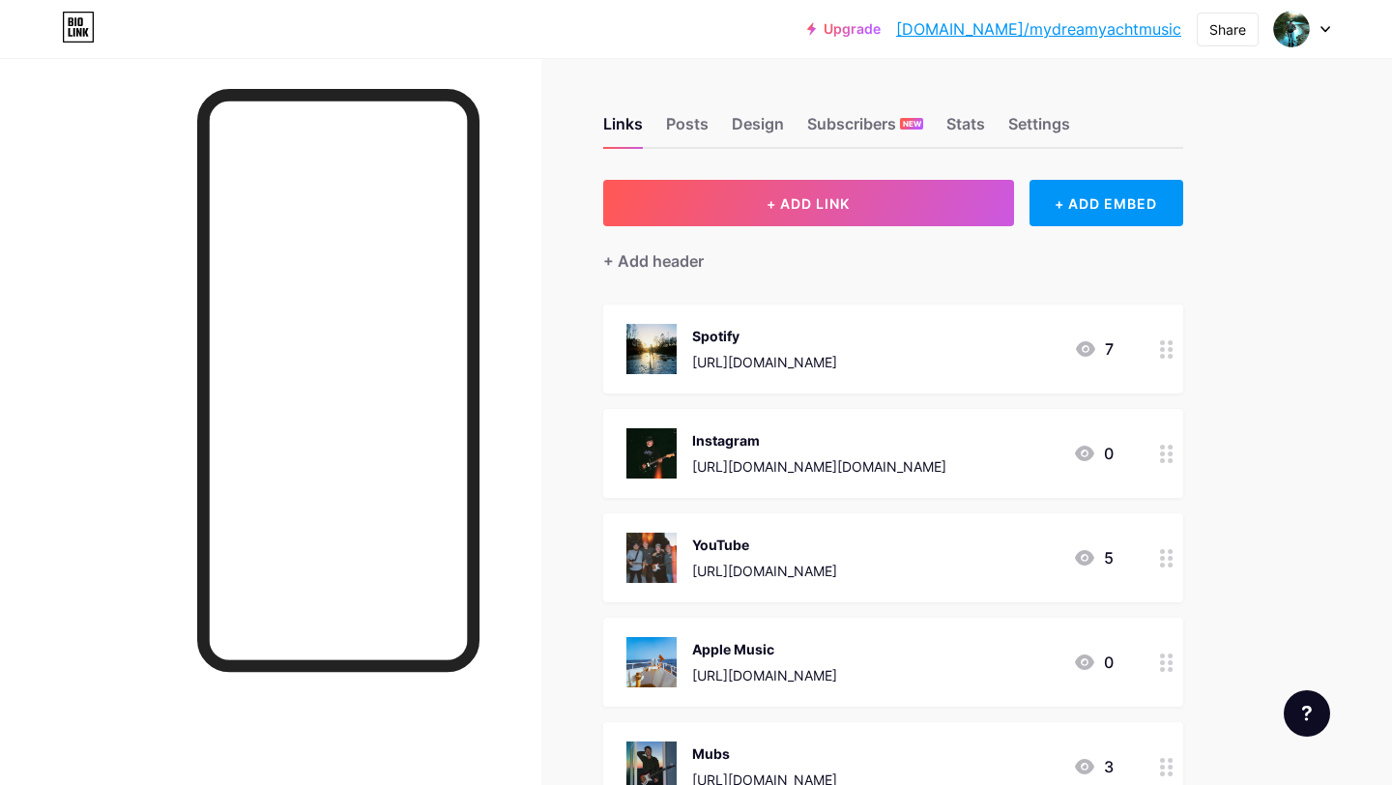
drag, startPoint x: 1169, startPoint y: 343, endPoint x: 1179, endPoint y: 5, distance: 338.4
